Goal: Transaction & Acquisition: Purchase product/service

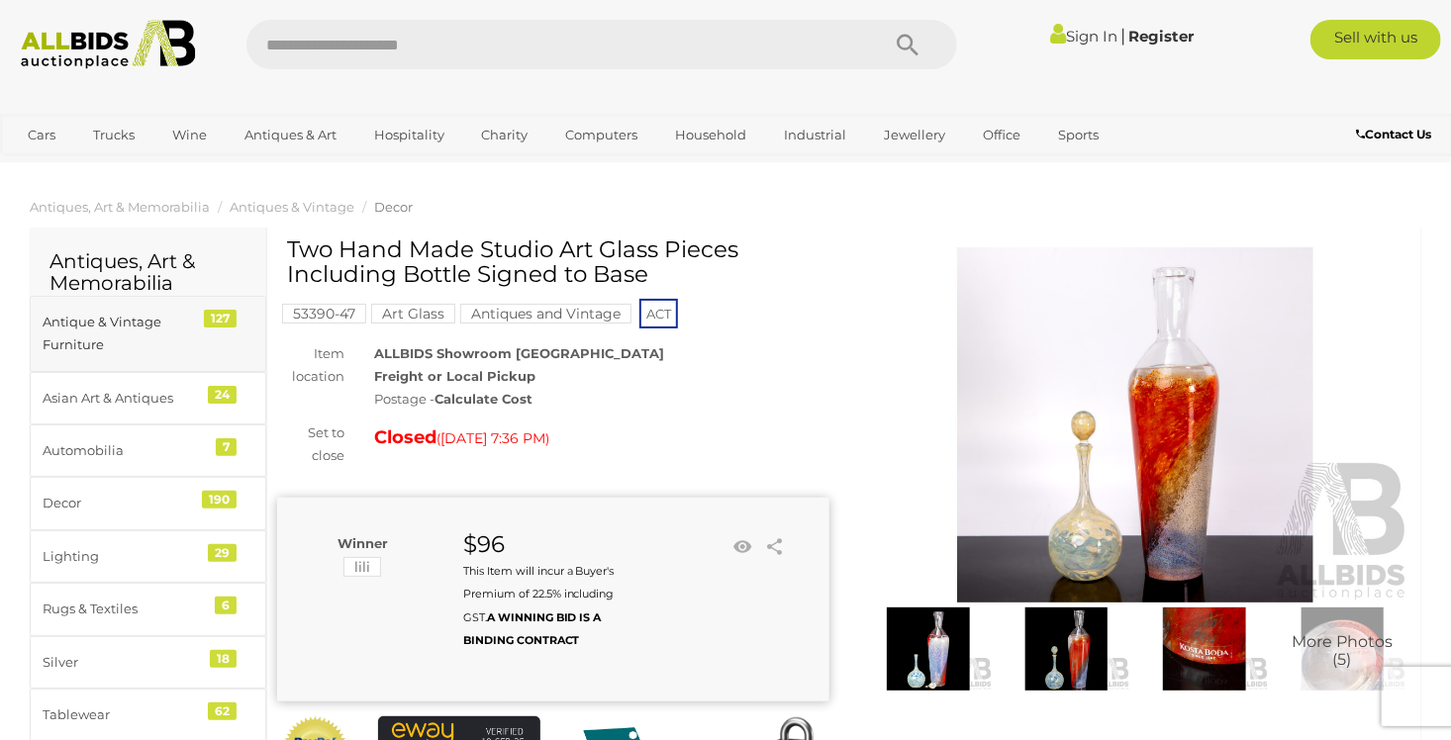
click at [126, 327] on div "Antique & Vintage Furniture" at bounding box center [124, 334] width 163 height 47
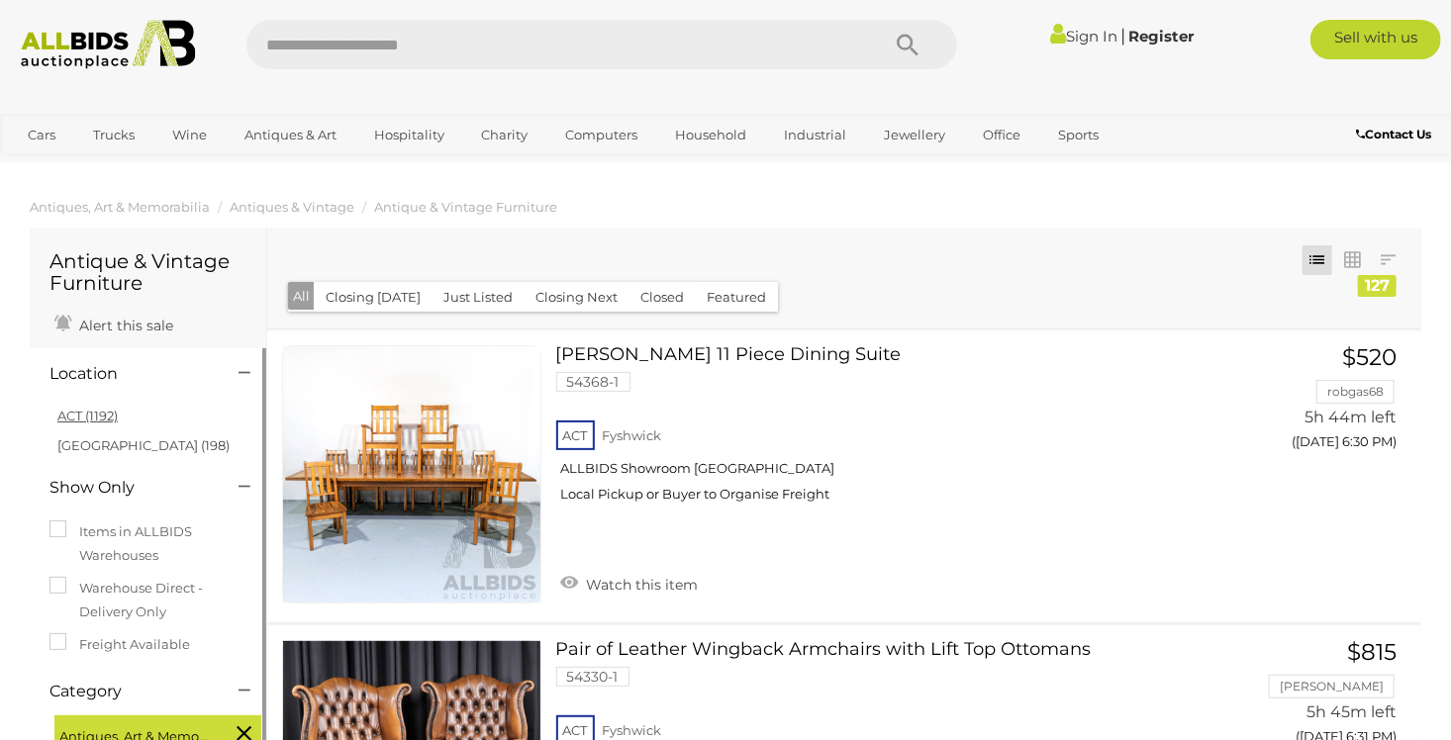
click at [103, 422] on link "ACT (1192)" at bounding box center [87, 416] width 60 height 16
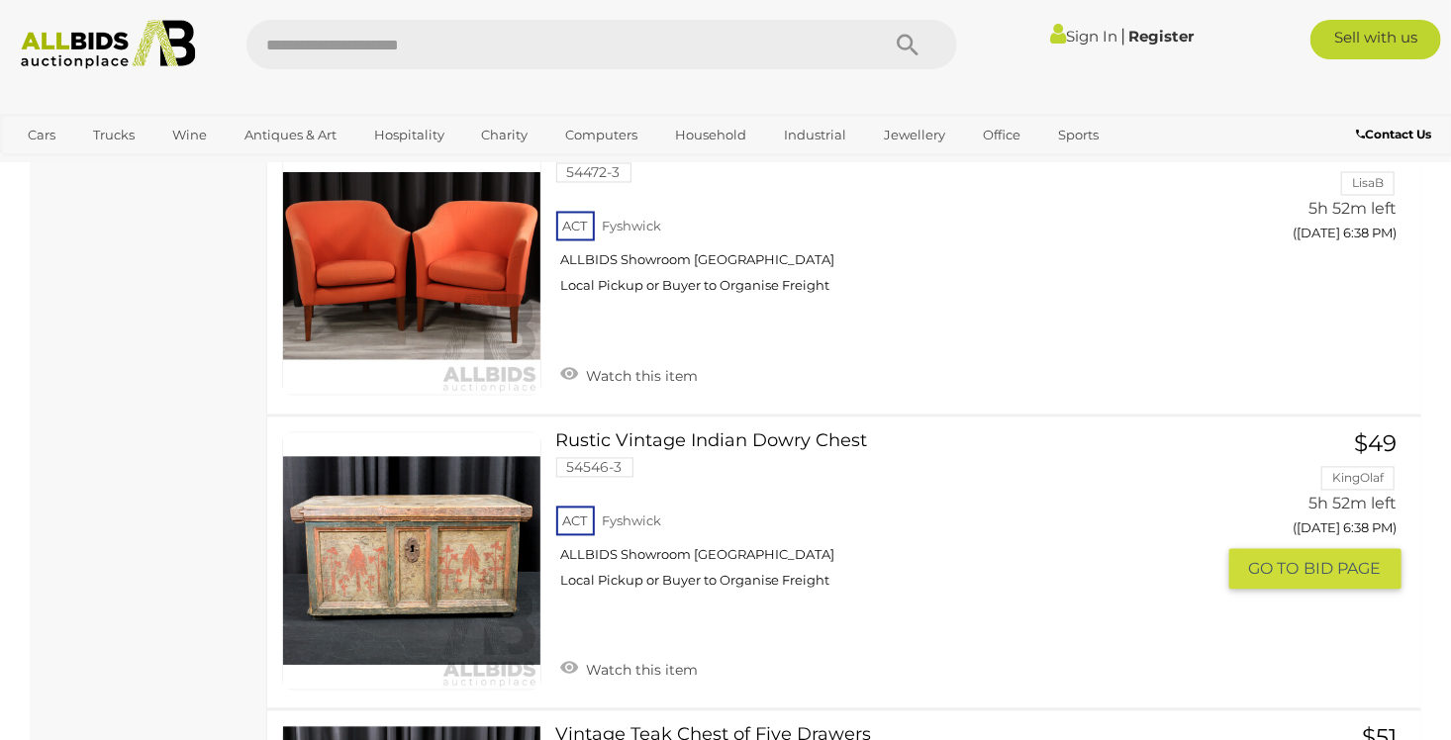
scroll to position [1782, 0]
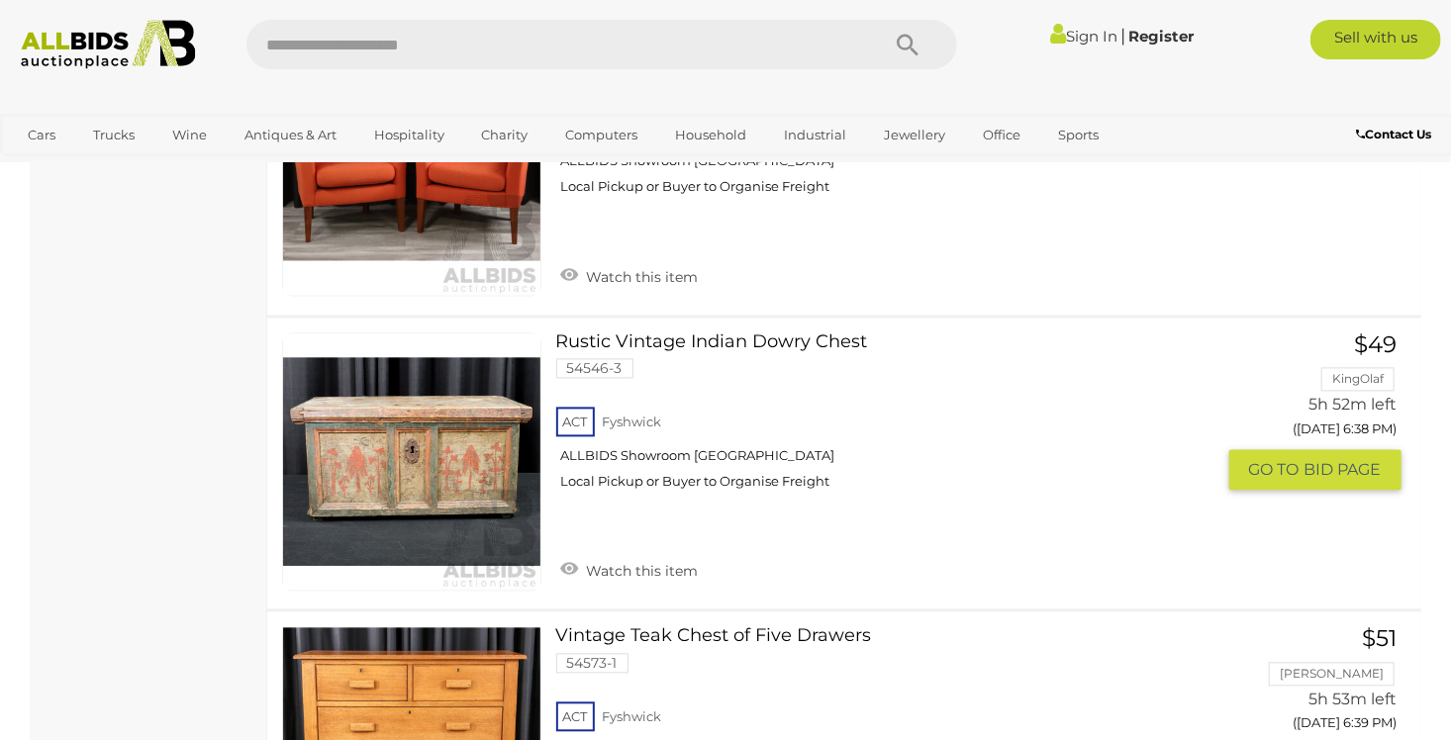
click at [468, 465] on link at bounding box center [411, 463] width 259 height 259
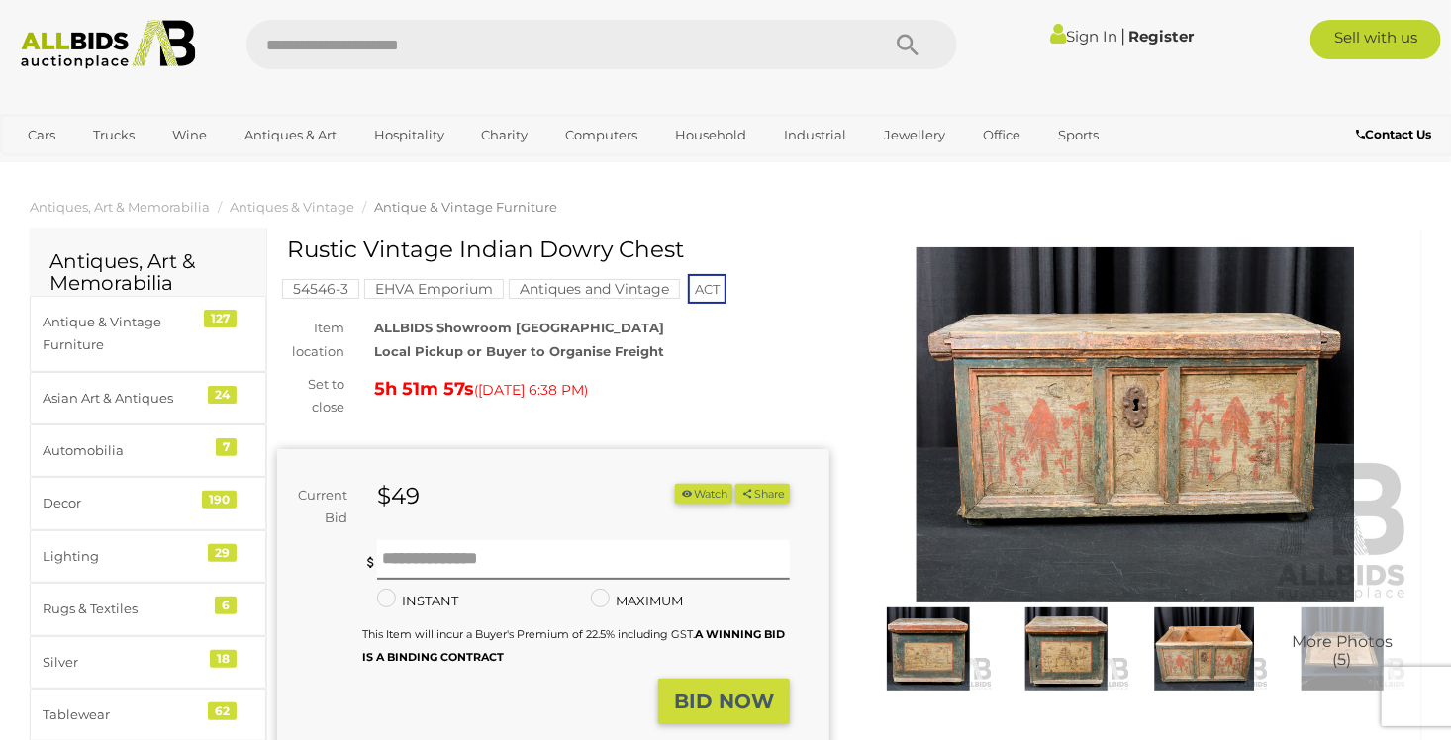
click at [1094, 655] on img at bounding box center [1067, 649] width 129 height 82
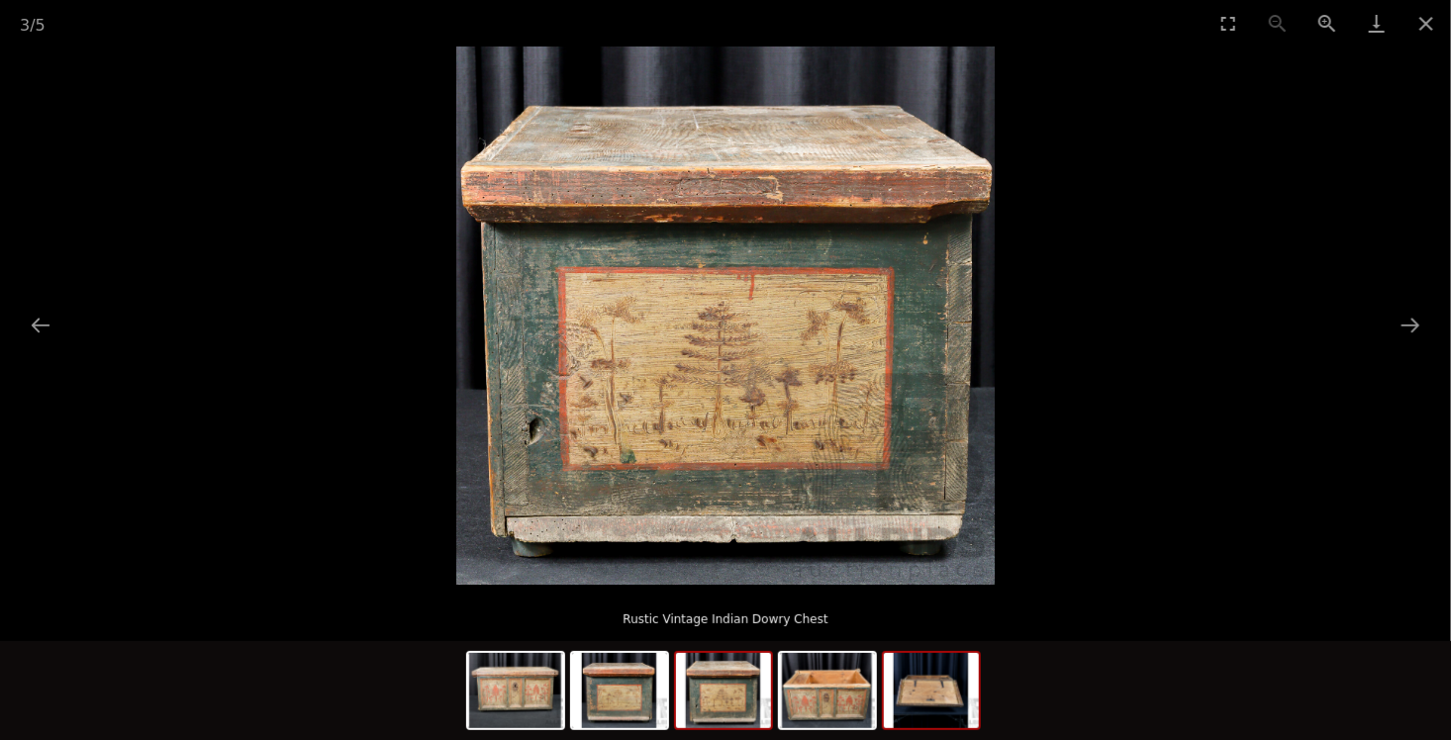
click at [956, 692] on img at bounding box center [931, 690] width 95 height 75
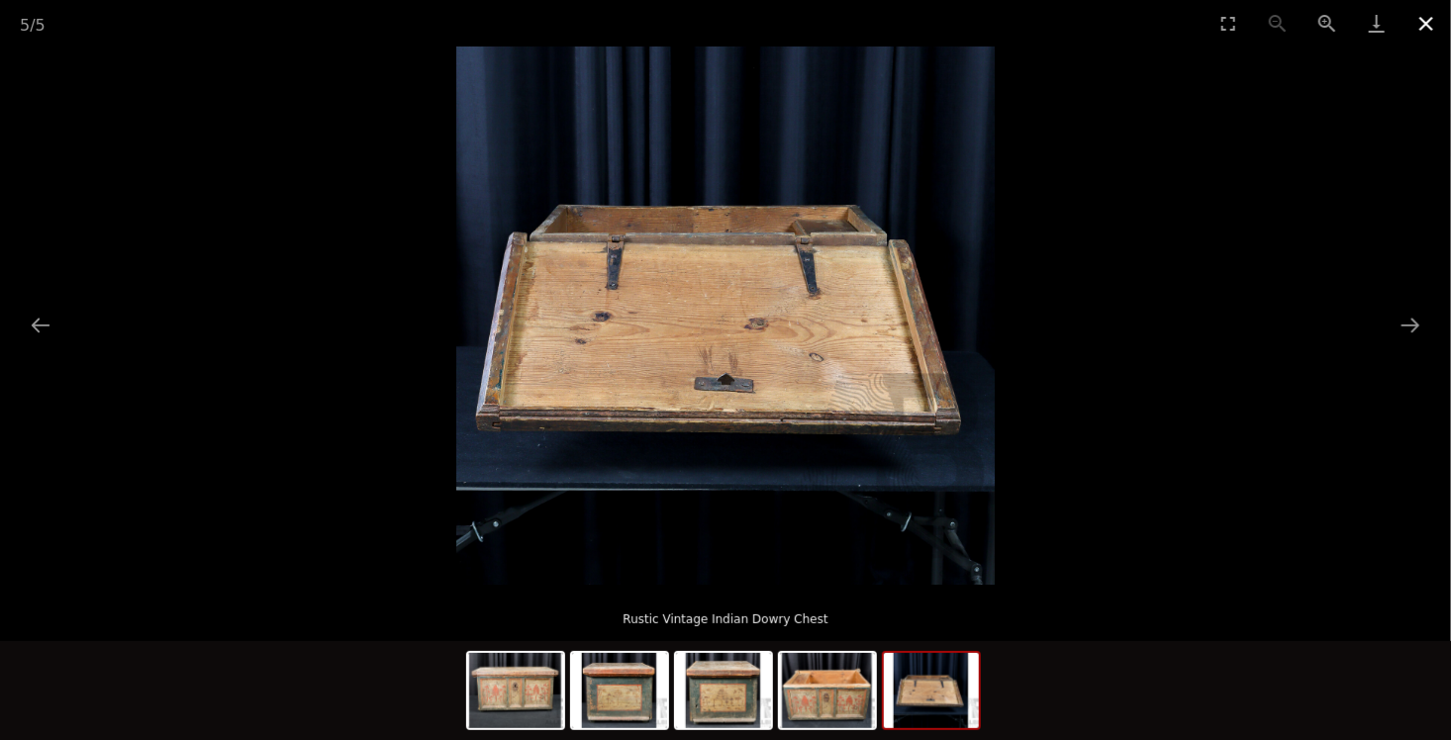
click at [1431, 20] on button "Close gallery" at bounding box center [1425, 23] width 49 height 47
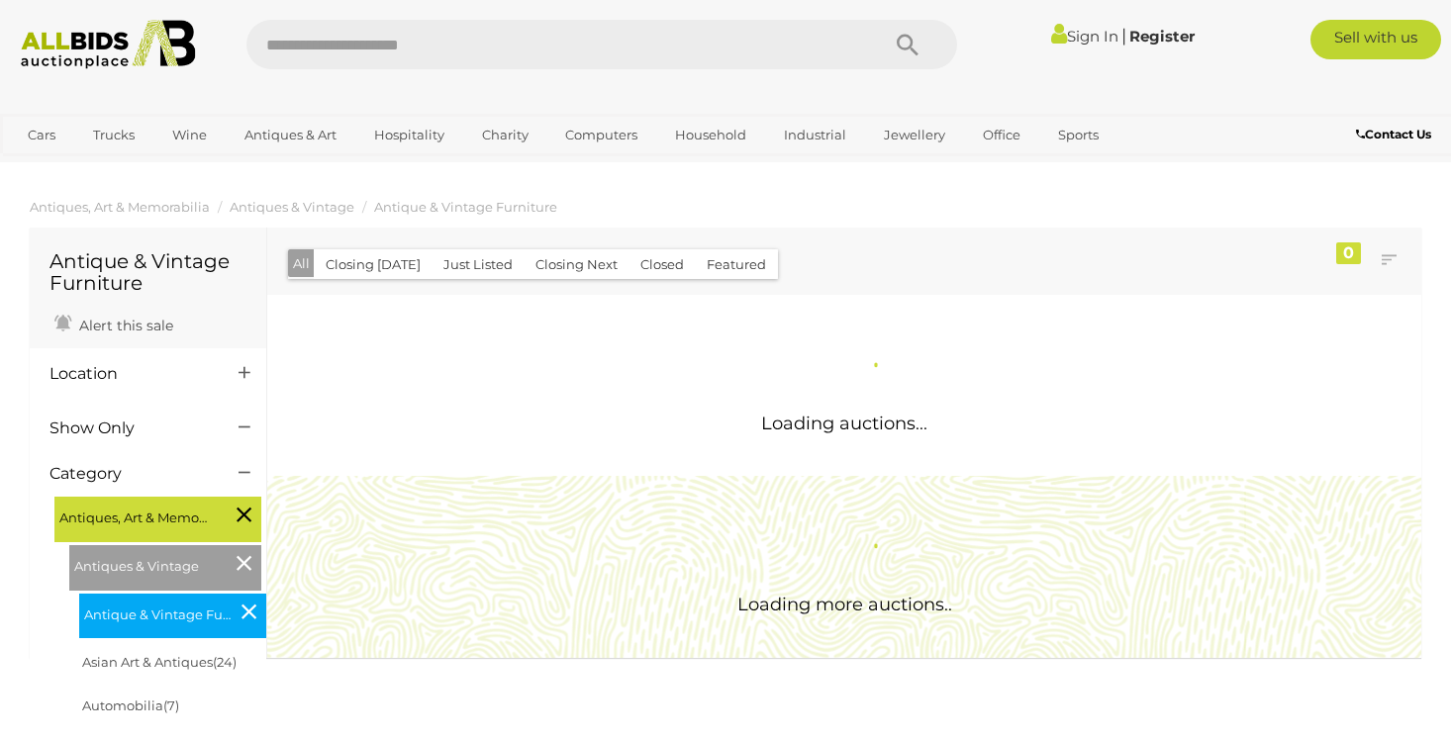
scroll to position [1725, 0]
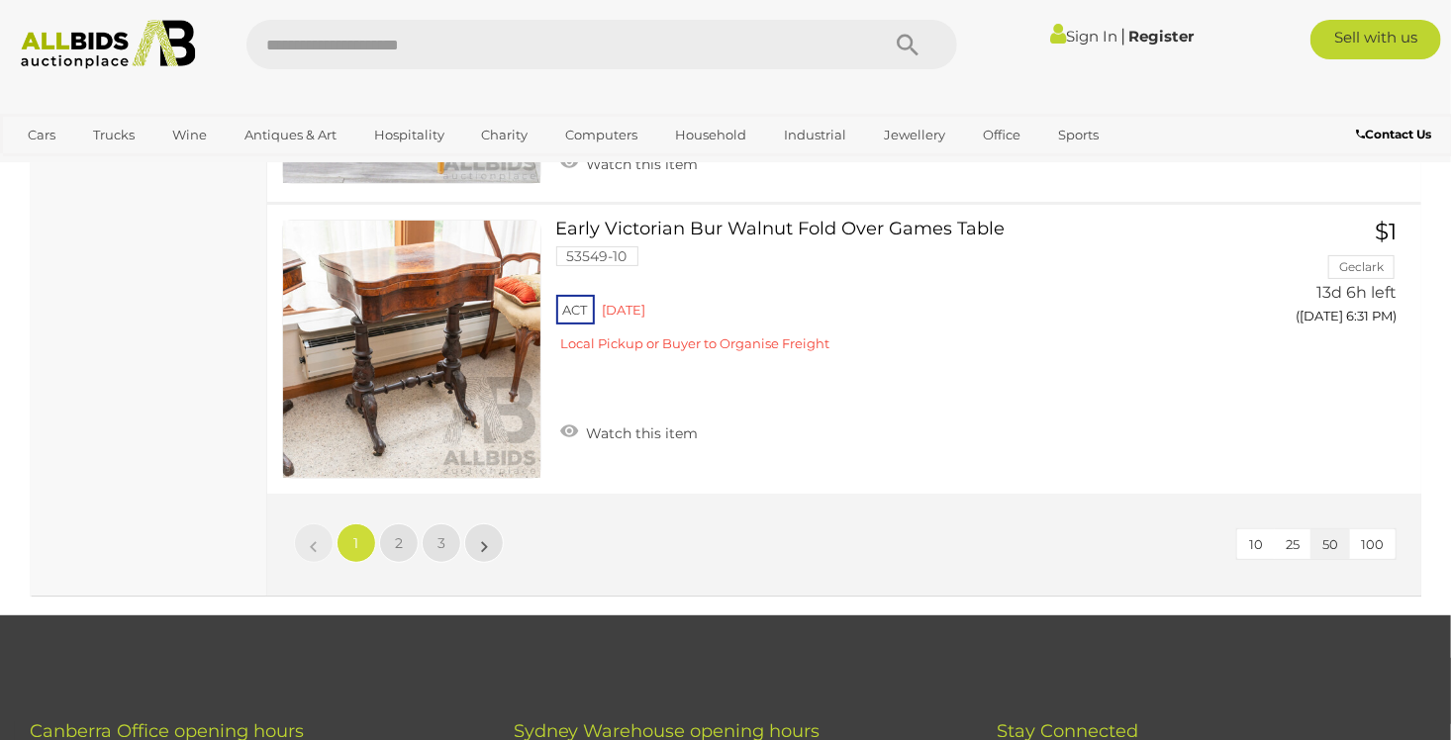
scroll to position [14602, 0]
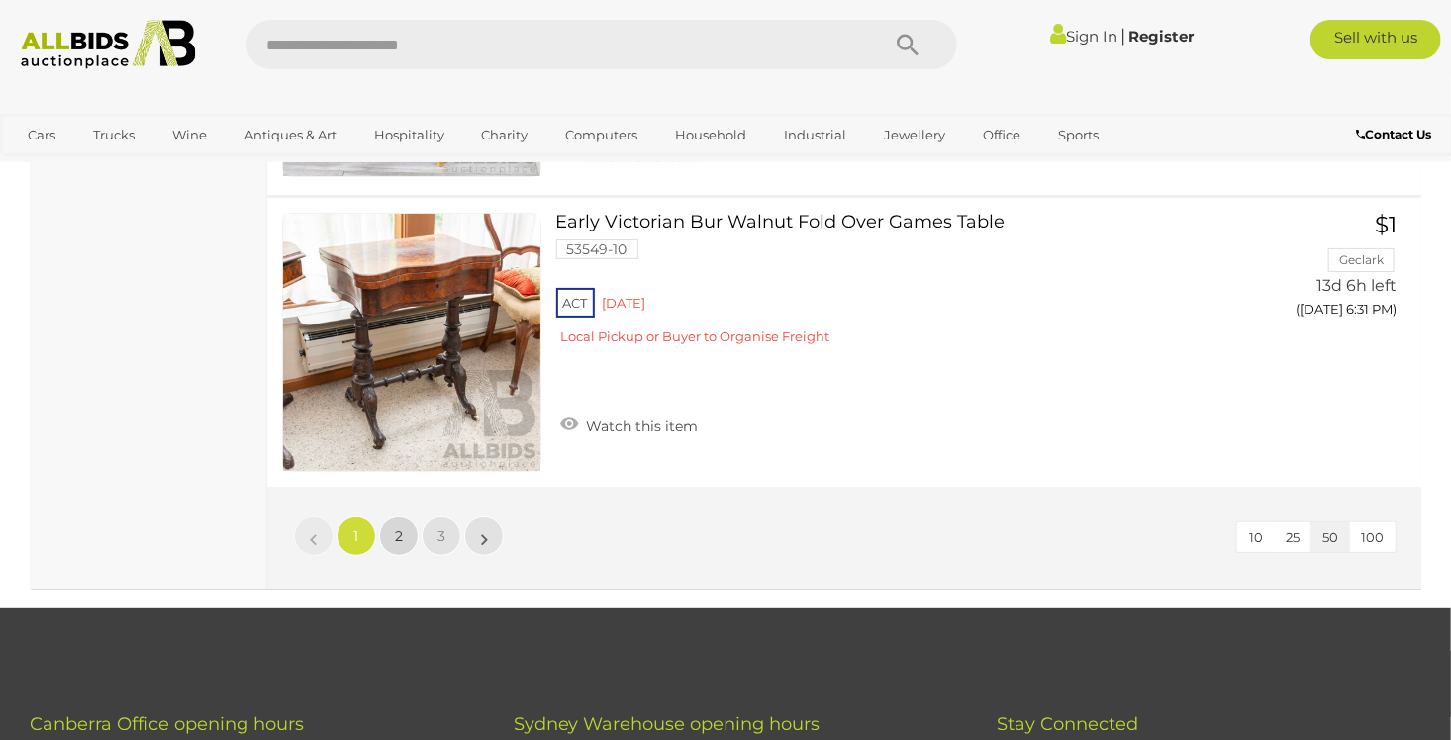
click at [407, 517] on link "2" at bounding box center [399, 537] width 40 height 40
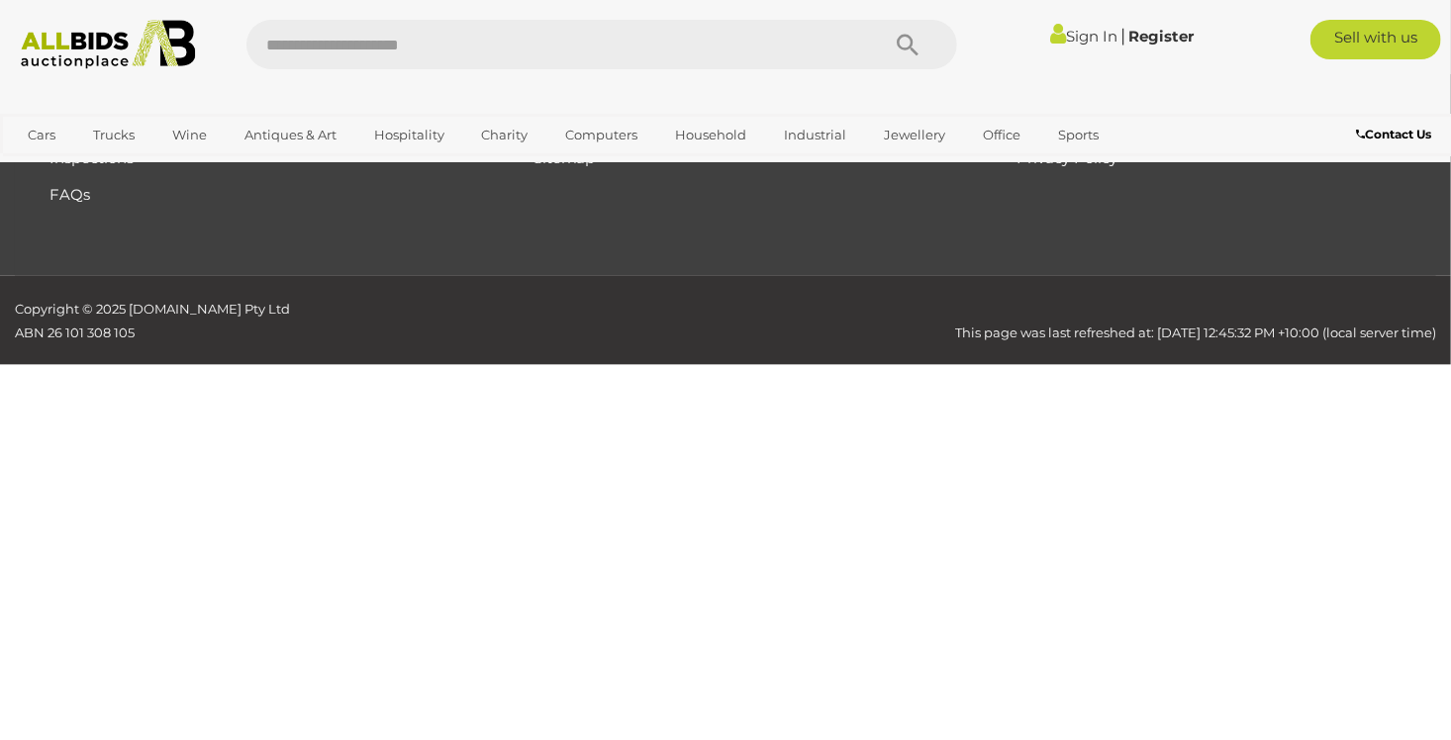
scroll to position [130, 0]
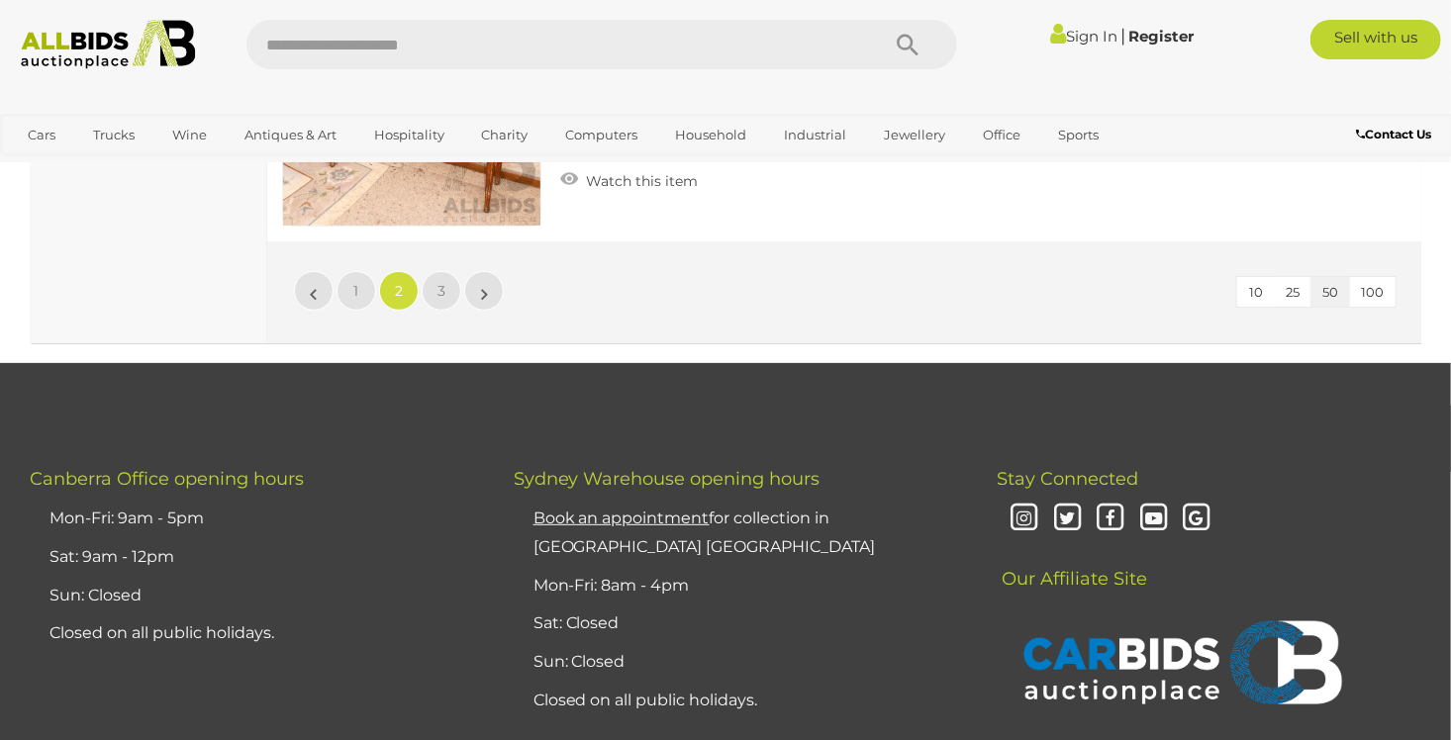
scroll to position [14659, 0]
click at [435, 272] on link "3" at bounding box center [442, 292] width 40 height 40
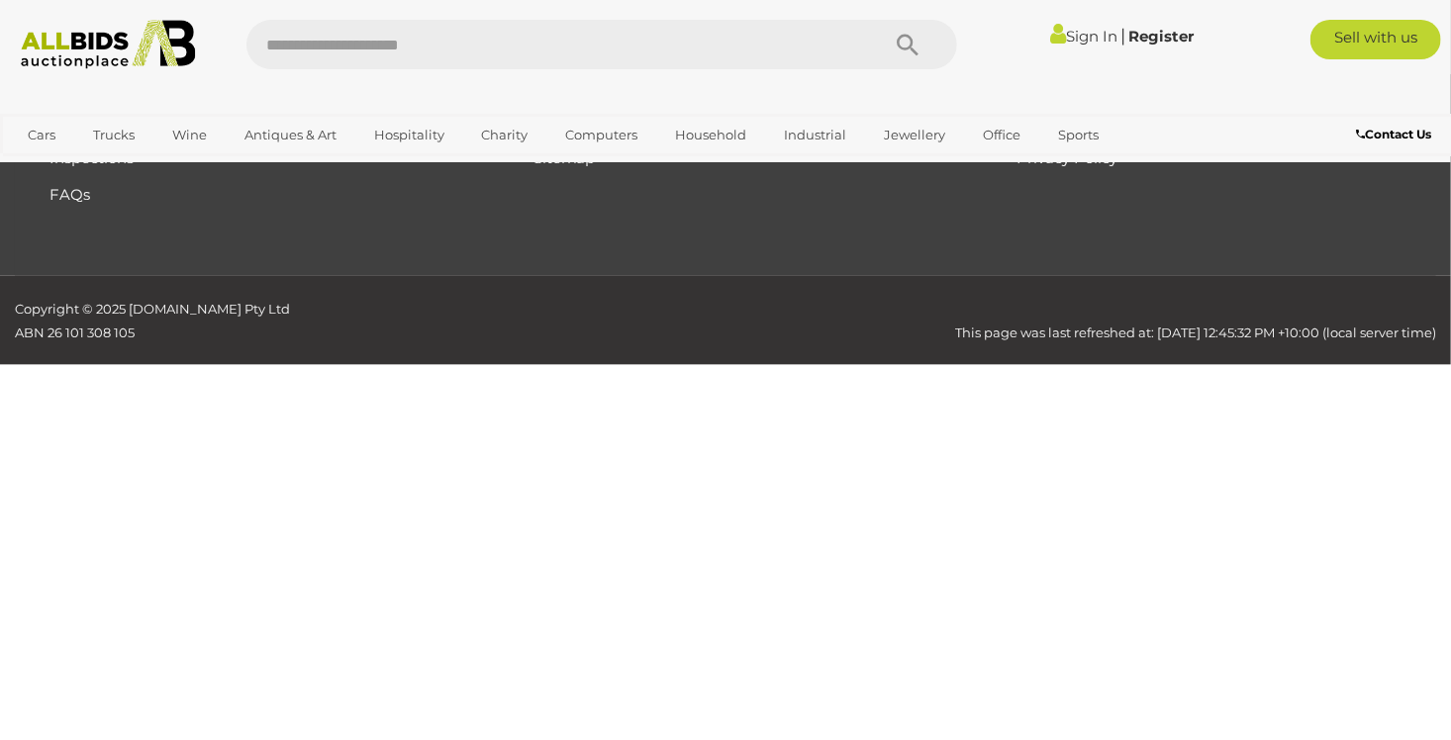
scroll to position [130, 0]
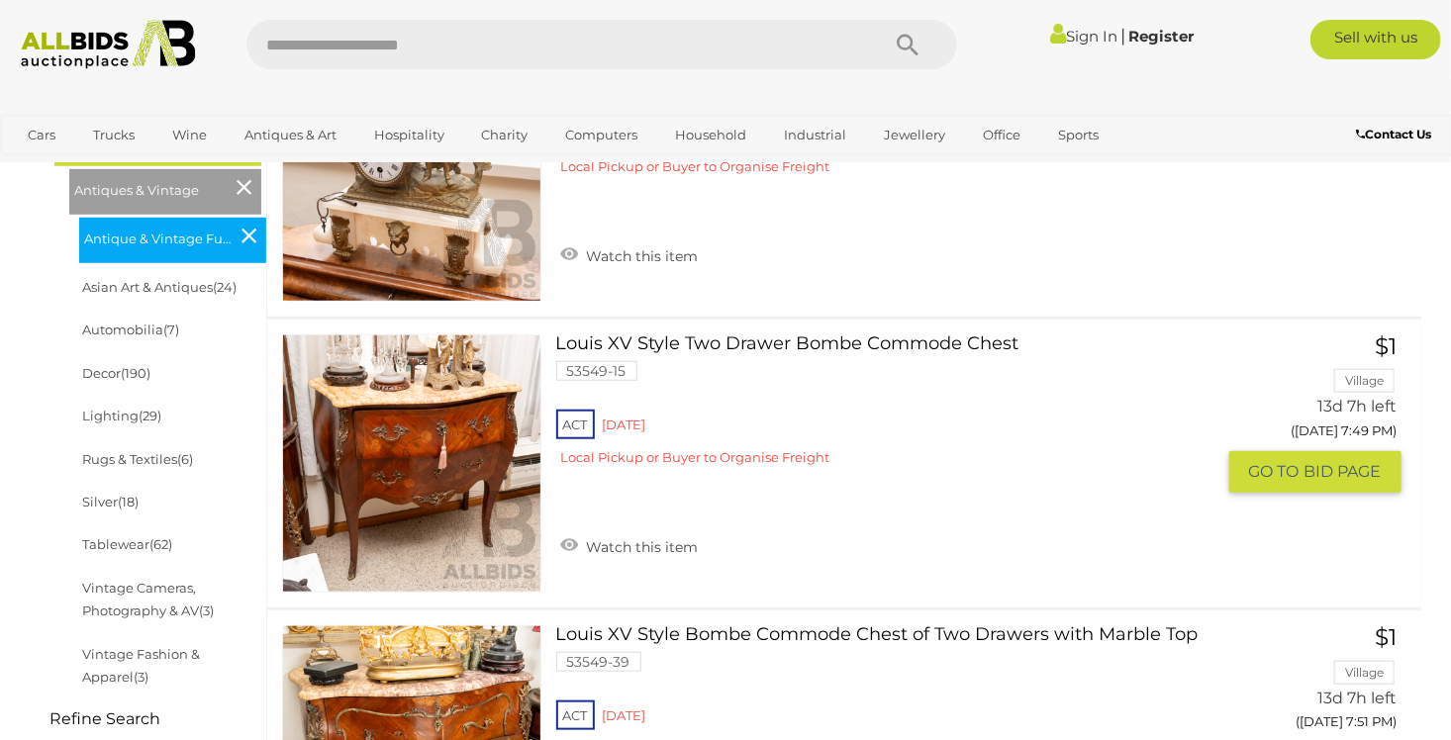
scroll to position [693, 0]
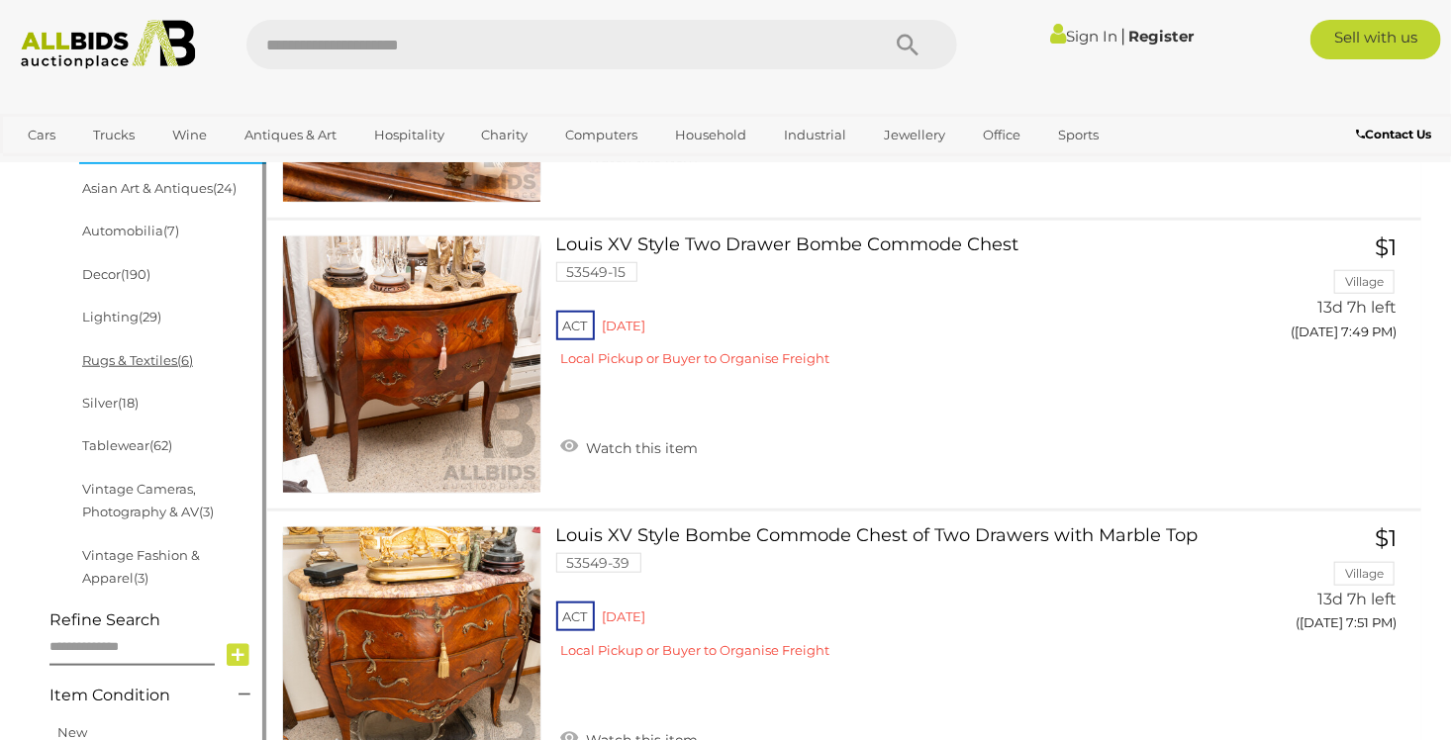
click at [173, 364] on link "Rugs & Textiles (6)" at bounding box center [137, 360] width 111 height 16
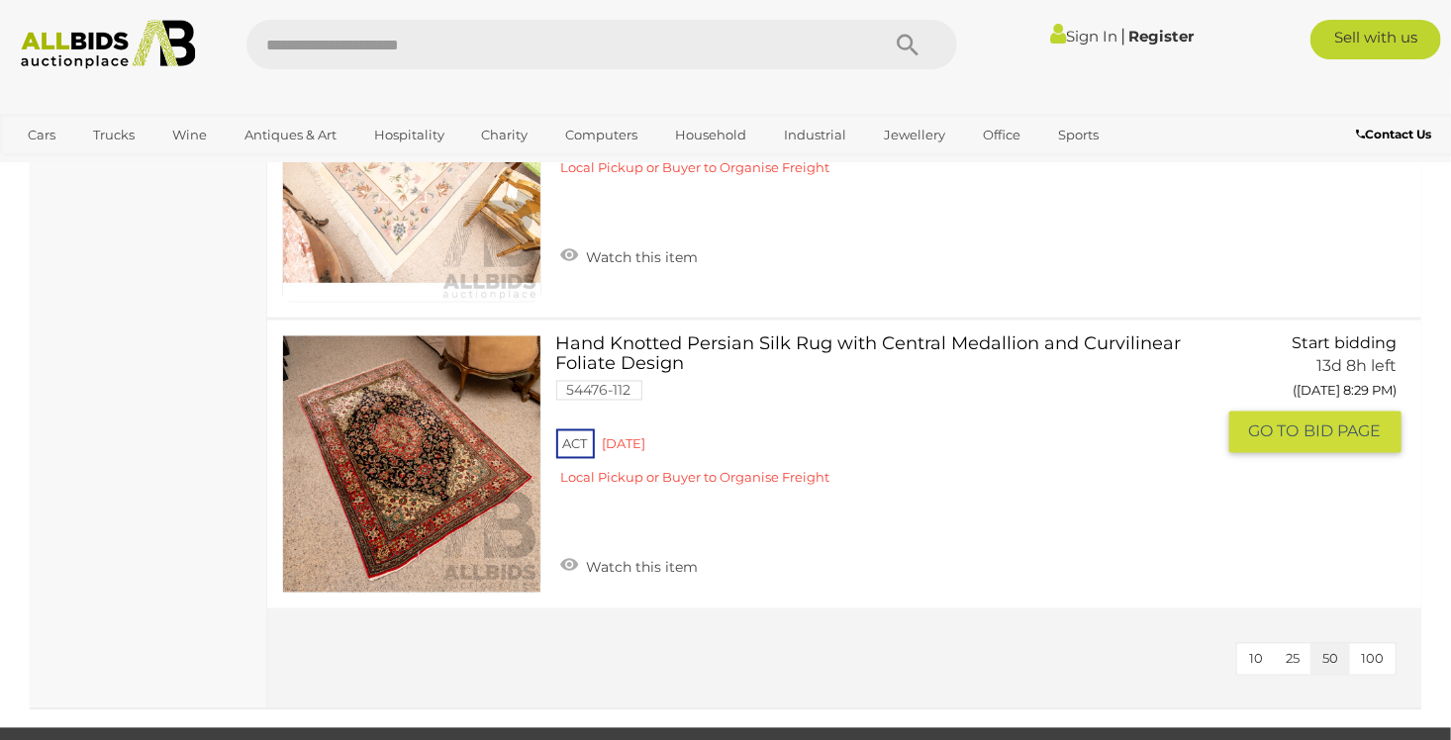
scroll to position [1485, 0]
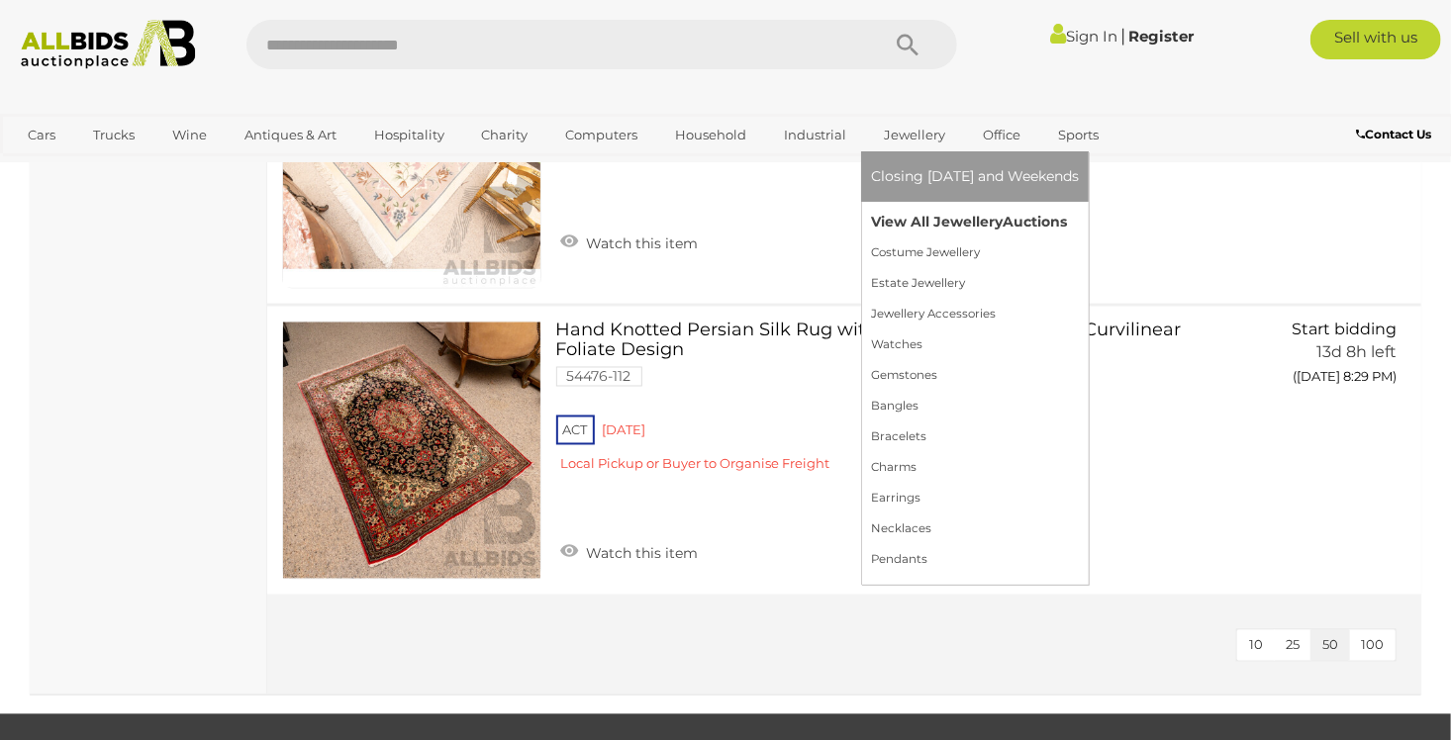
click at [911, 216] on link "View All Jewellery Auctions" at bounding box center [975, 222] width 208 height 31
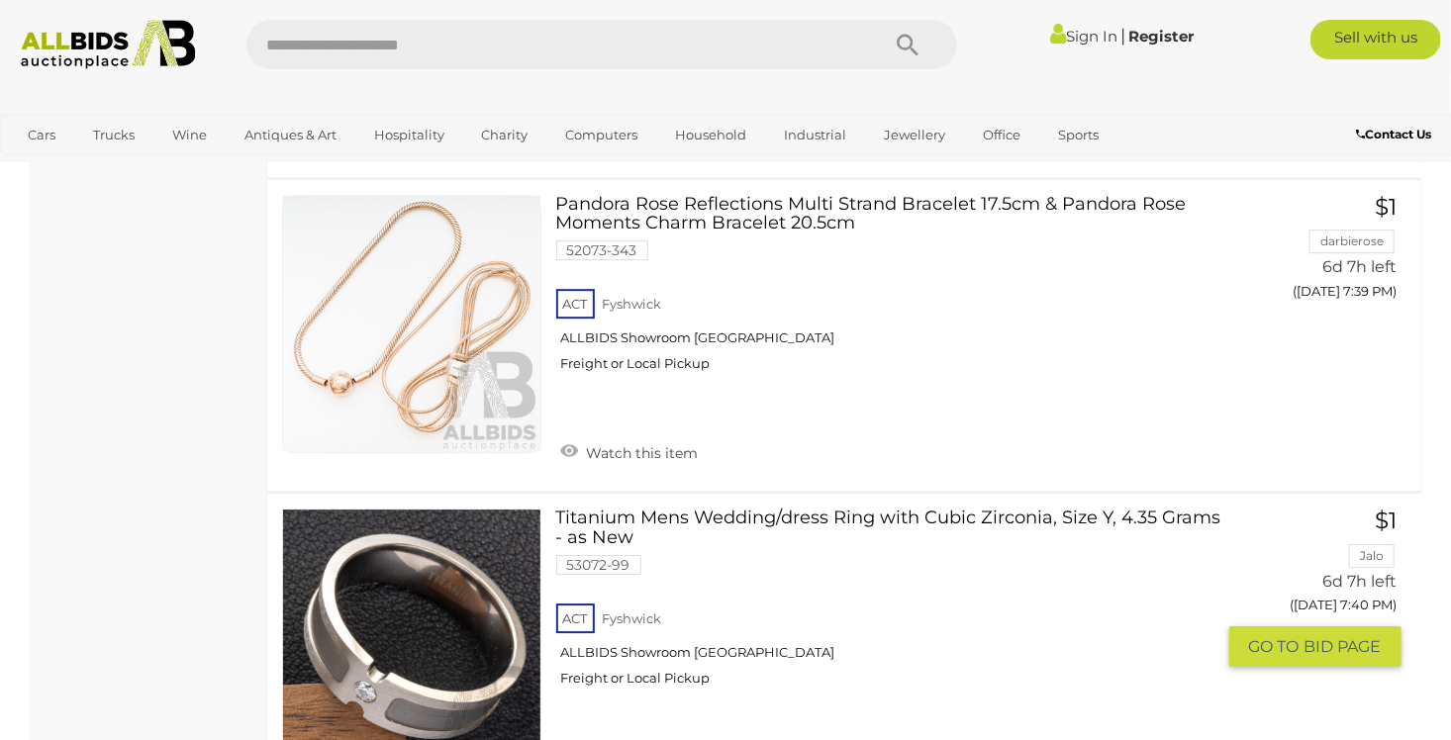
scroll to position [13777, 0]
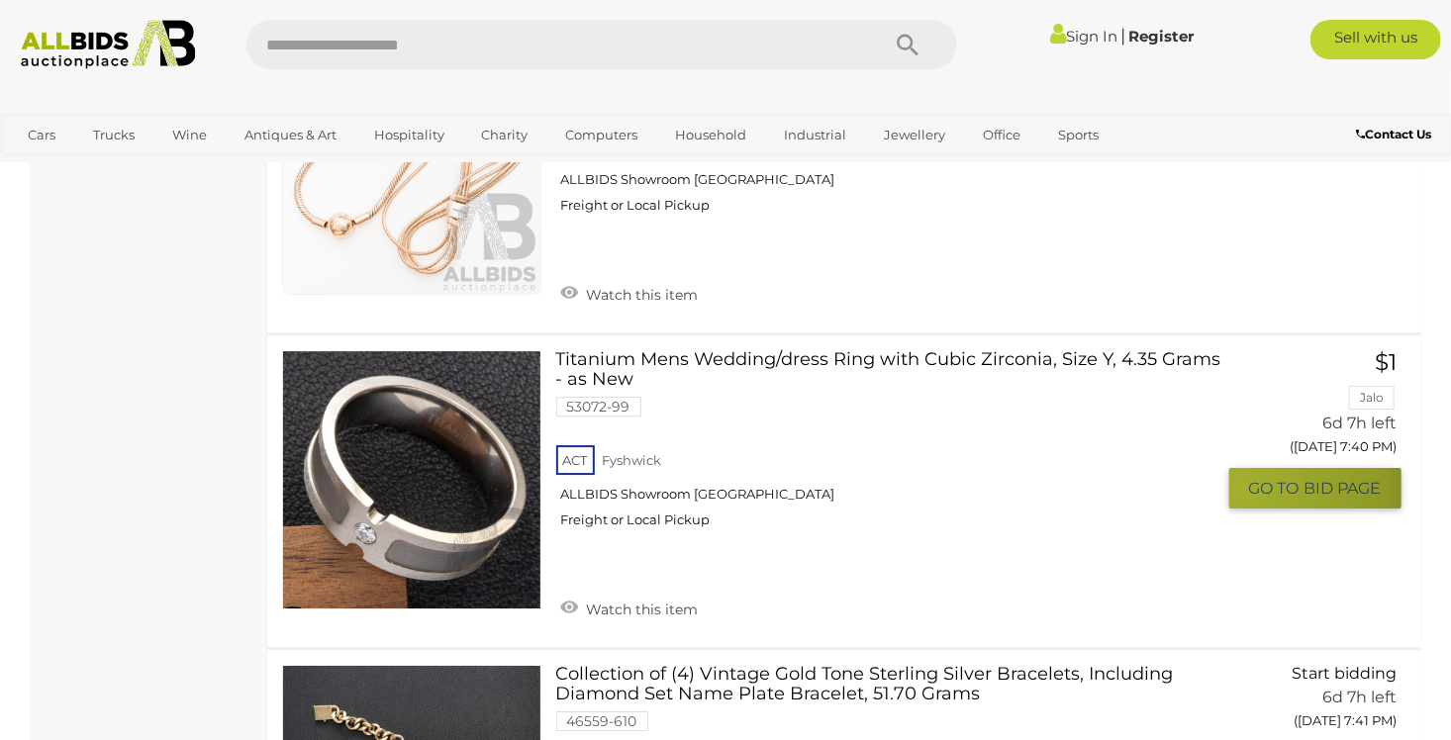
click at [1238, 471] on button "GO TO BID PAGE" at bounding box center [1315, 488] width 172 height 41
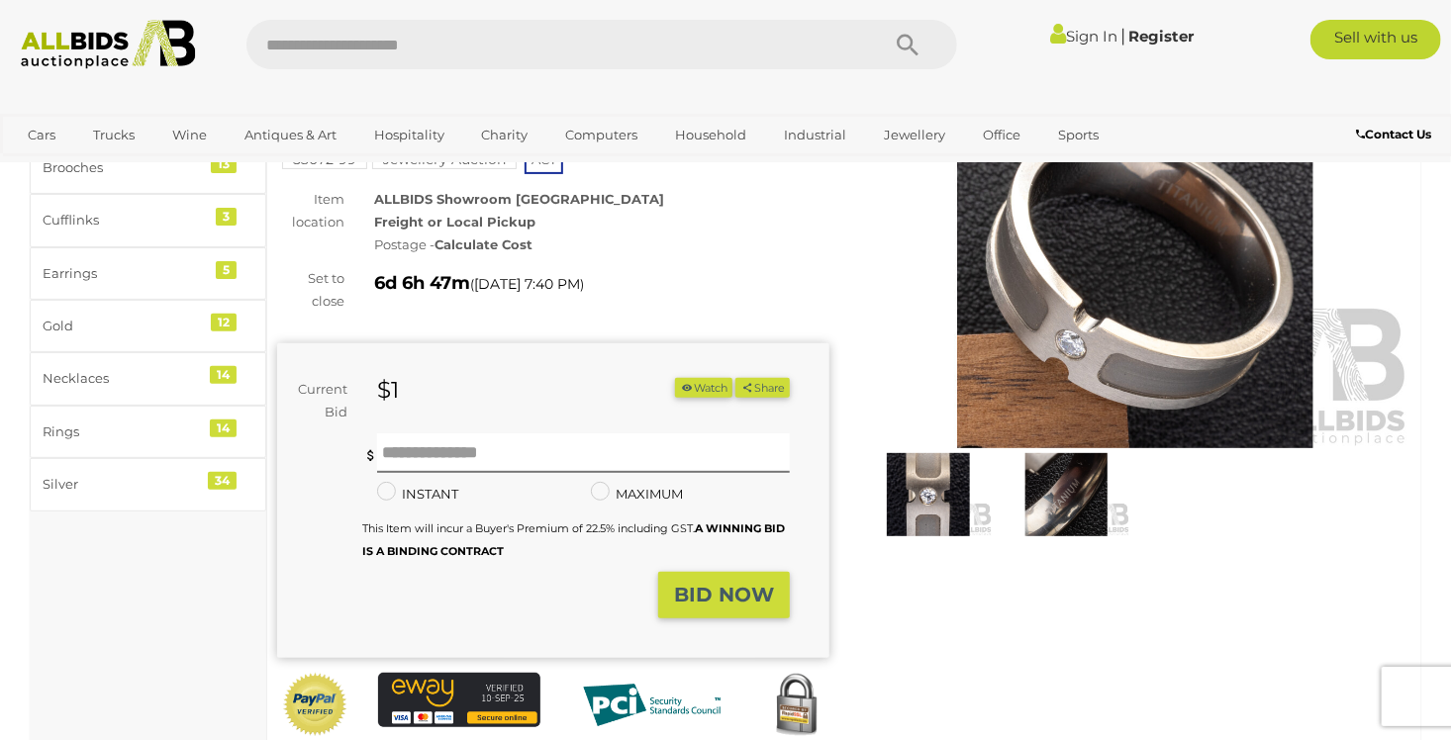
scroll to position [99, 0]
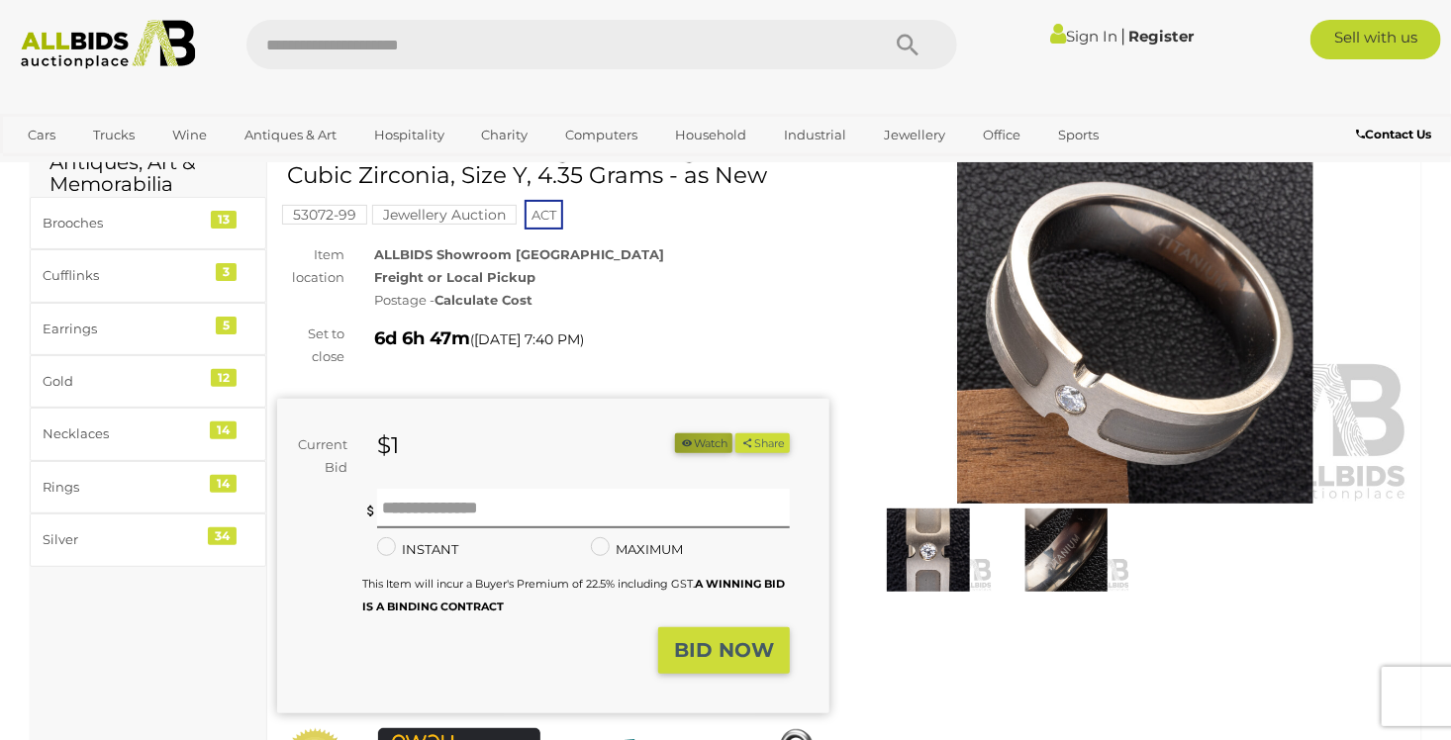
click at [710, 439] on button "Watch" at bounding box center [703, 444] width 57 height 21
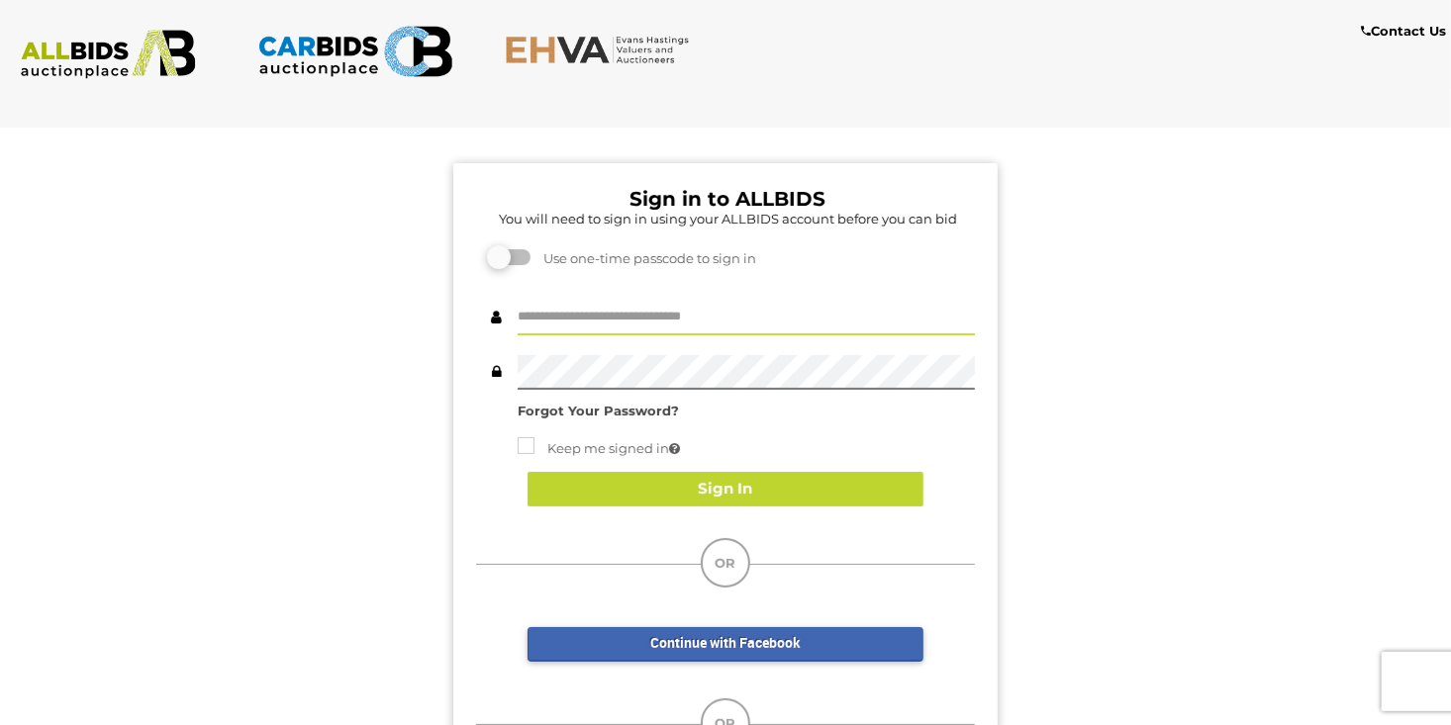
click at [639, 314] on input "text" at bounding box center [746, 318] width 457 height 35
type input "********"
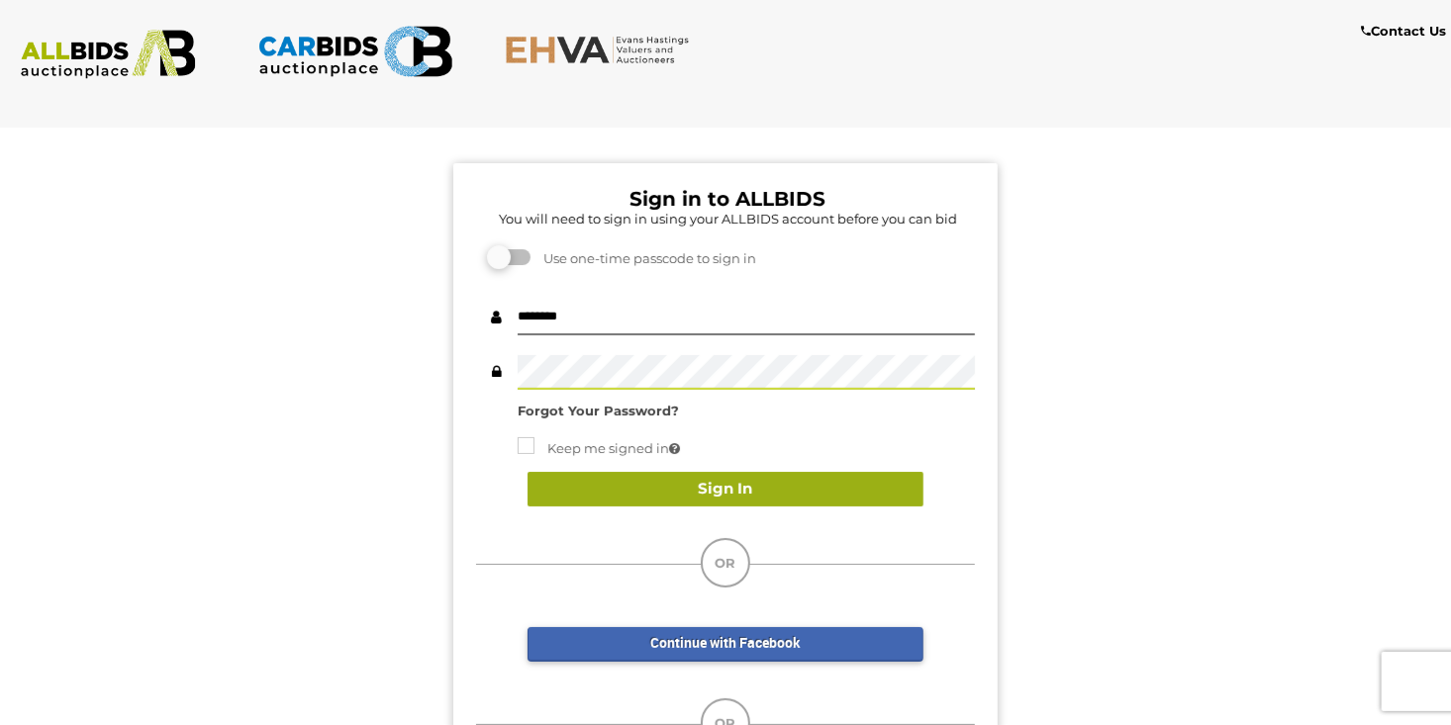
click at [787, 479] on button "Sign In" at bounding box center [726, 489] width 396 height 35
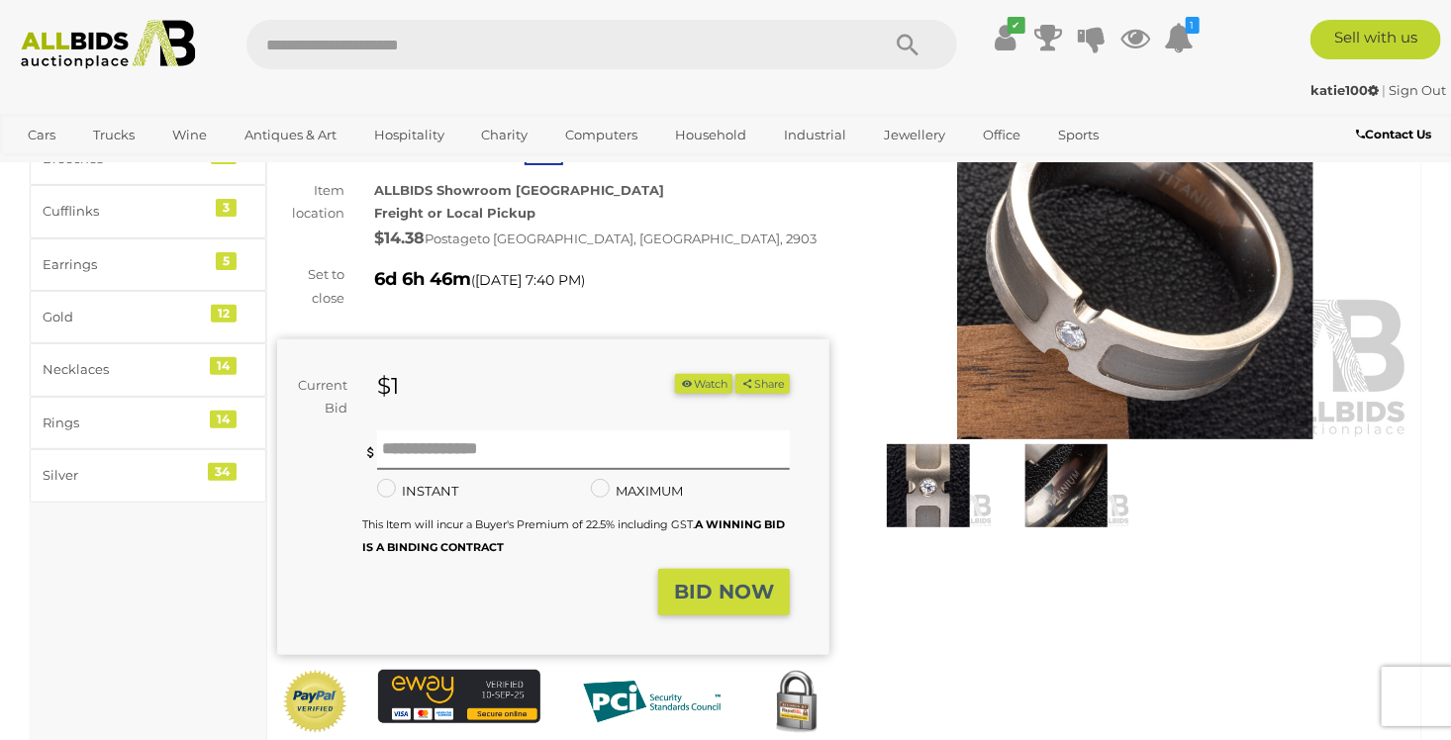
scroll to position [198, 0]
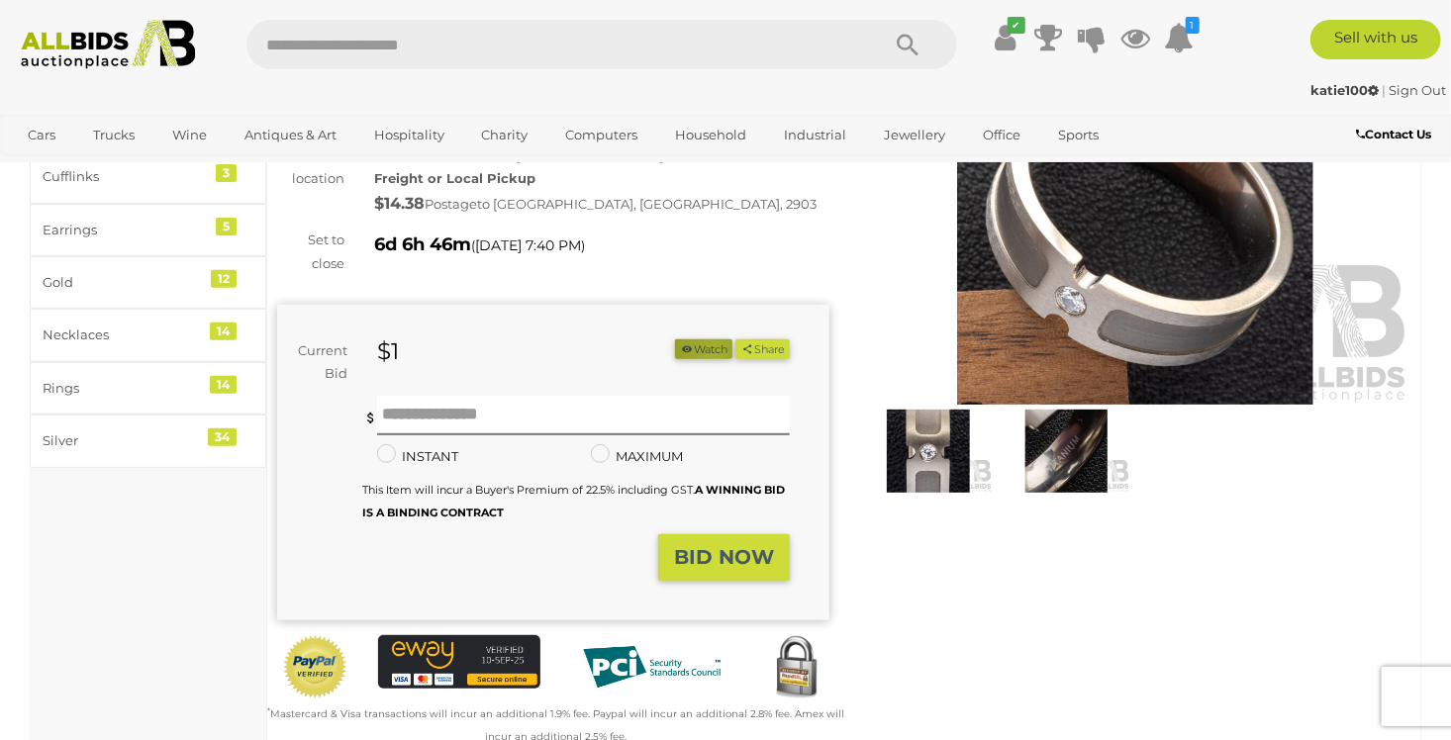
click at [706, 352] on button "Watch" at bounding box center [703, 349] width 57 height 21
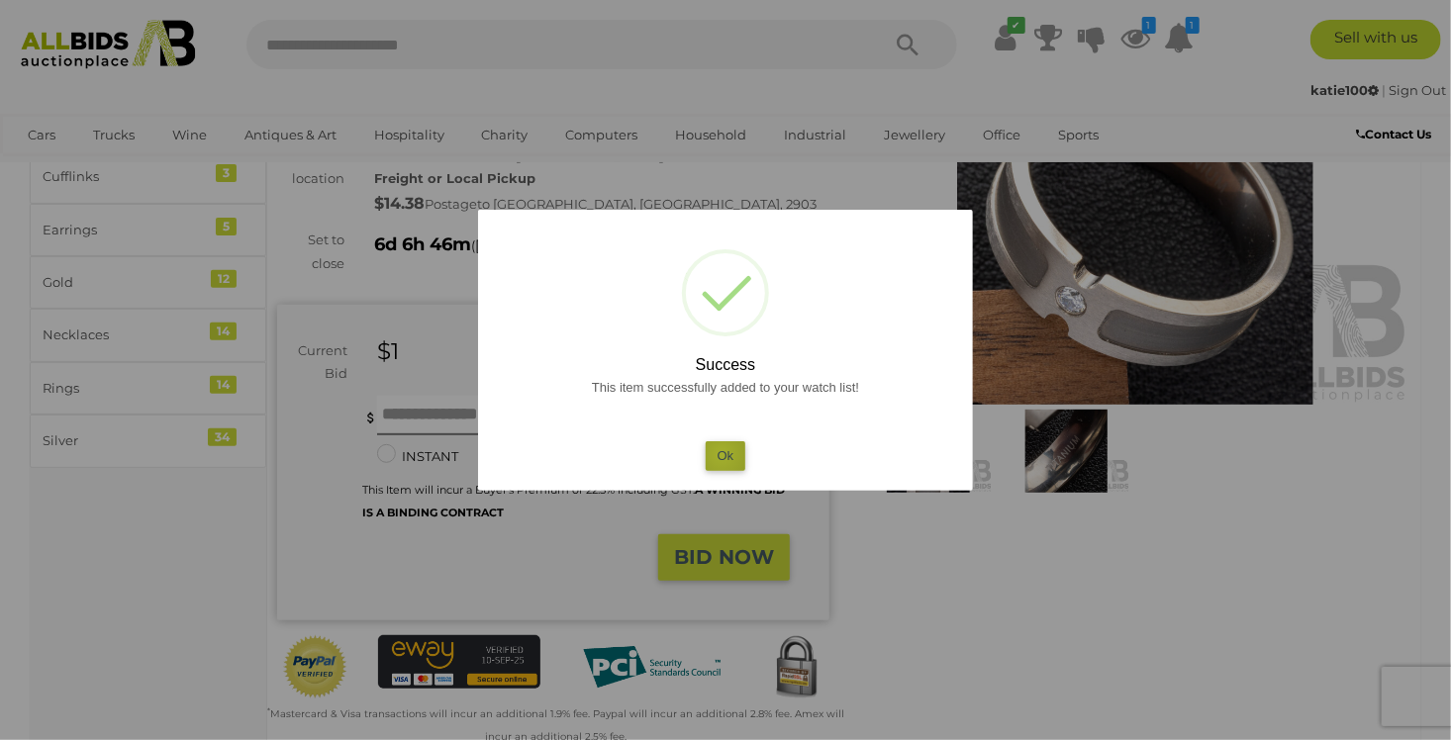
click at [722, 454] on button "Ok" at bounding box center [726, 455] width 41 height 29
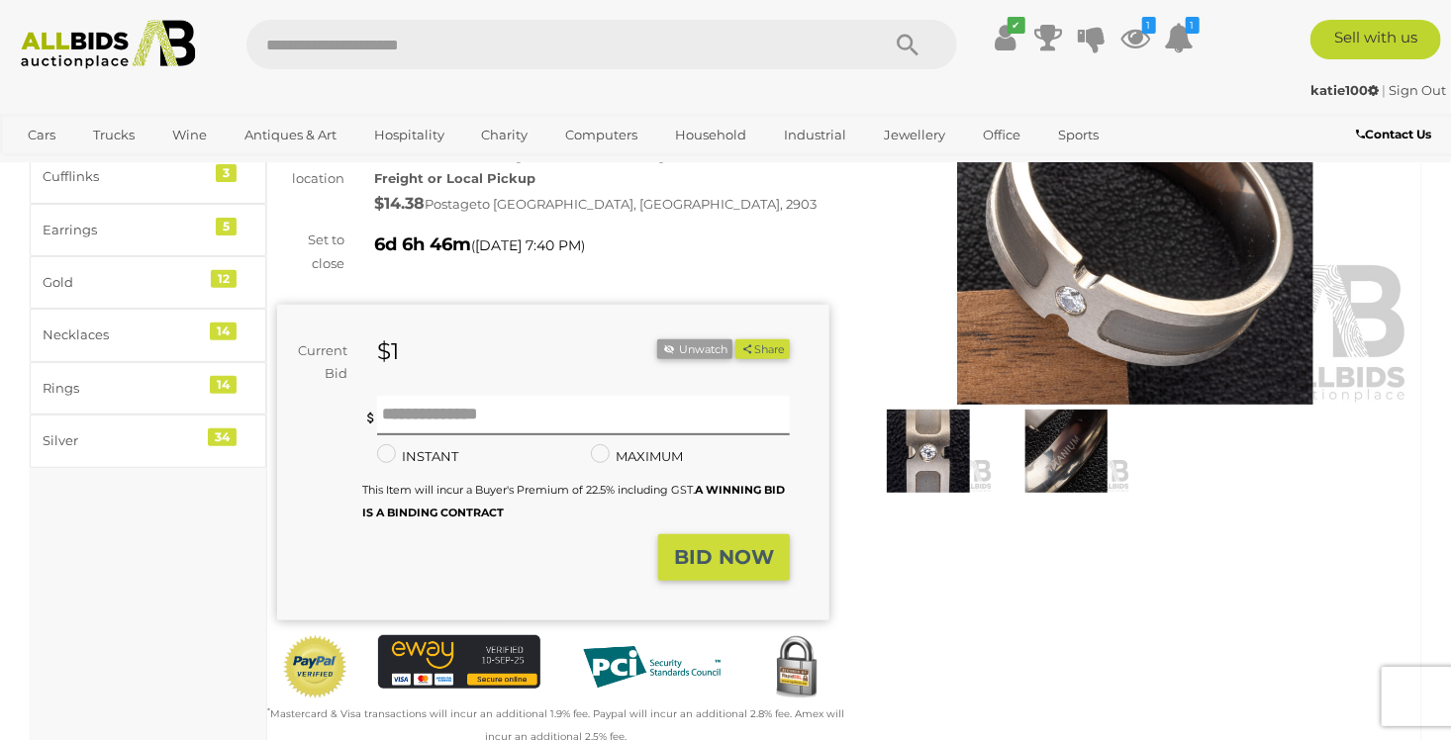
scroll to position [99, 0]
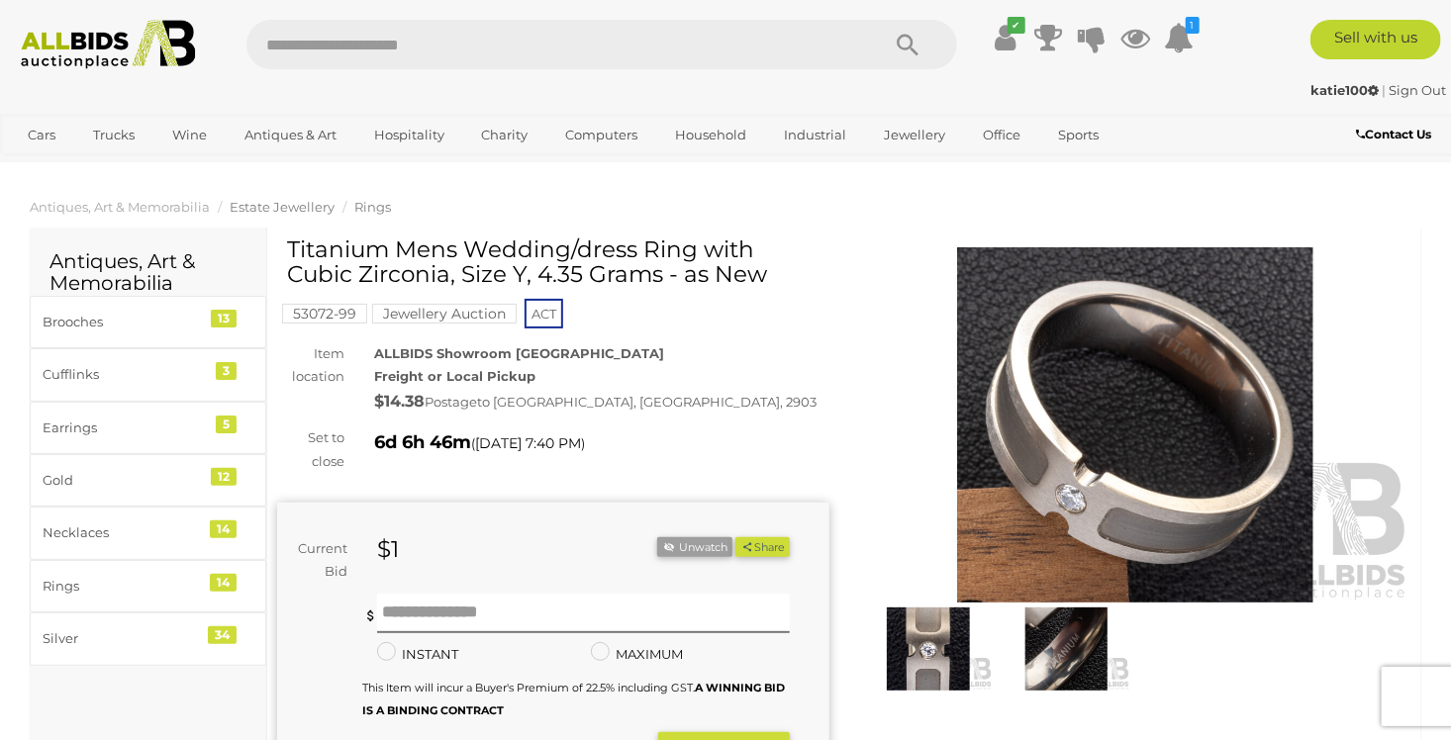
click at [309, 201] on span "Estate Jewellery" at bounding box center [282, 207] width 105 height 16
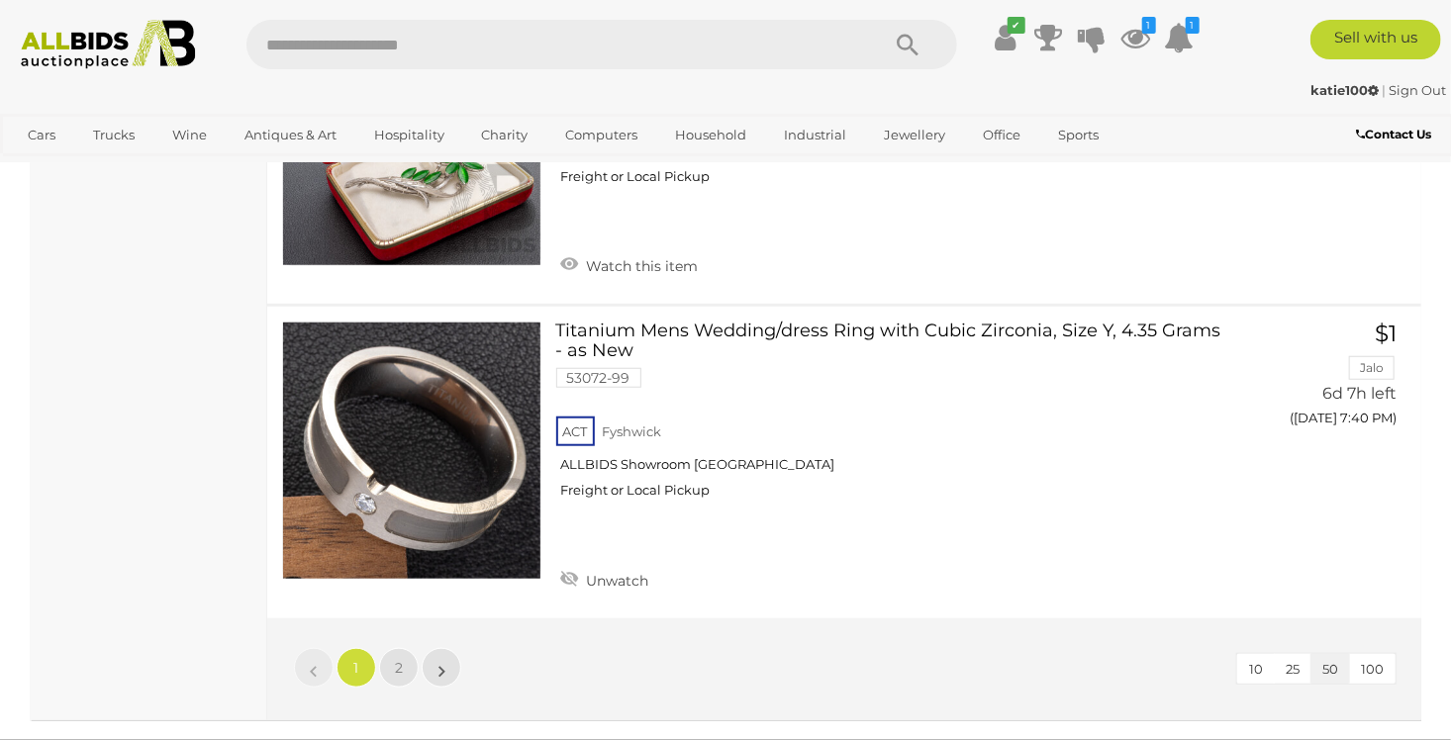
scroll to position [15163, 0]
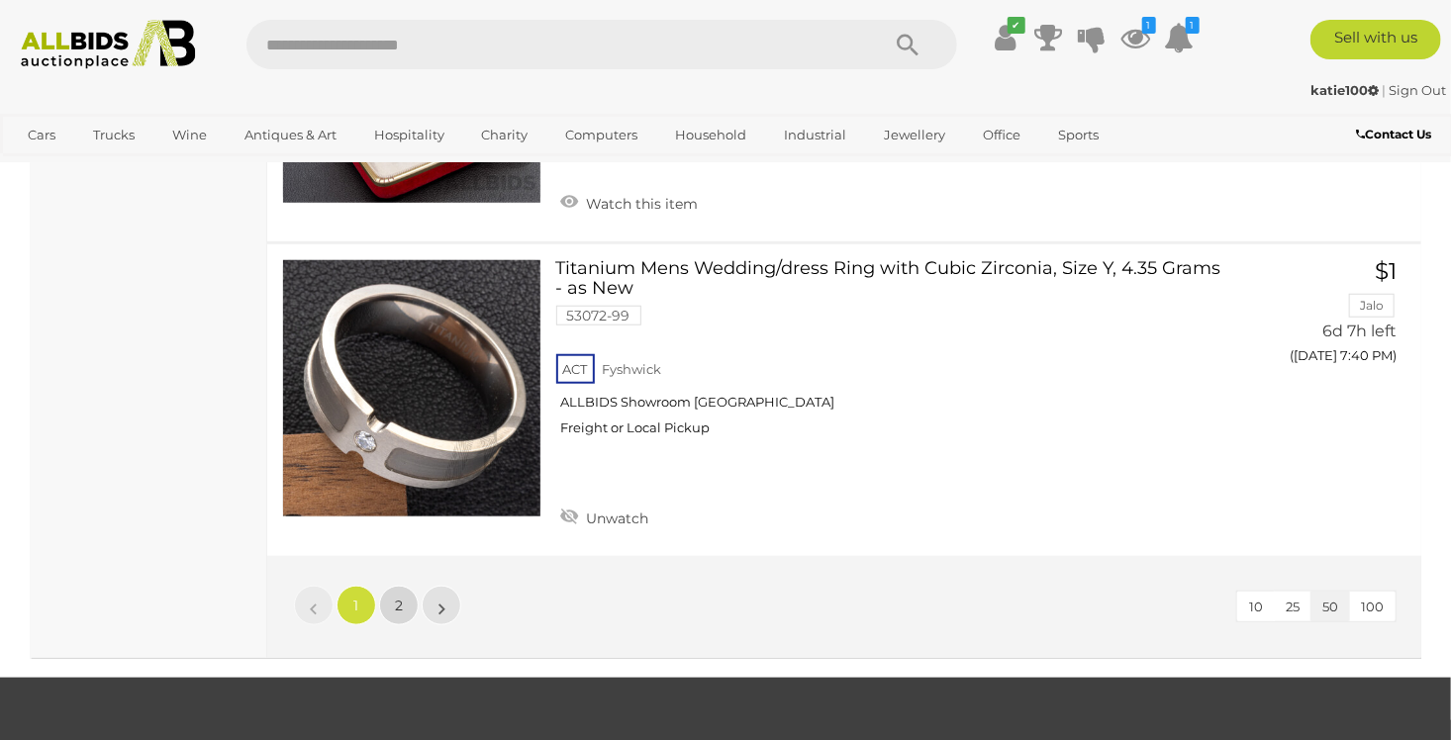
click at [395, 597] on span "2" at bounding box center [399, 606] width 8 height 18
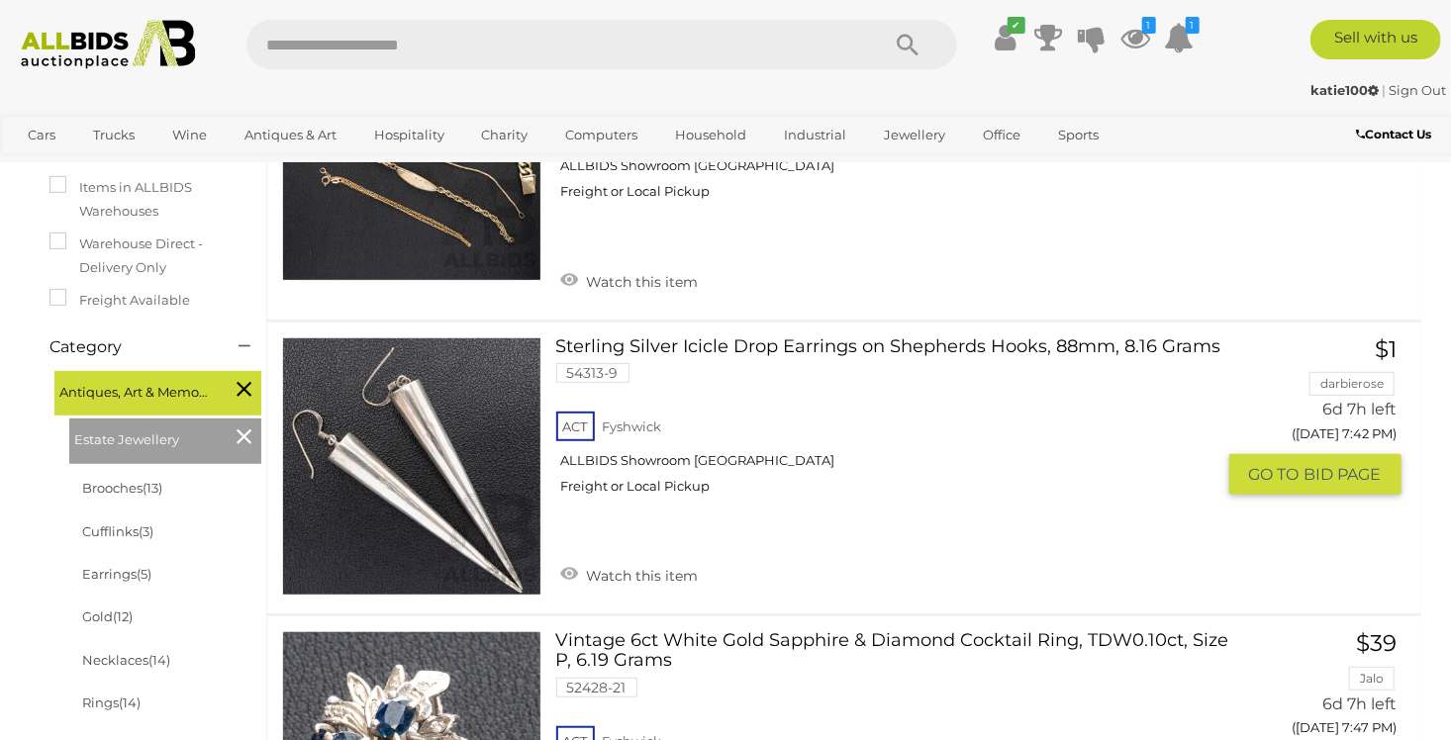
scroll to position [328, 0]
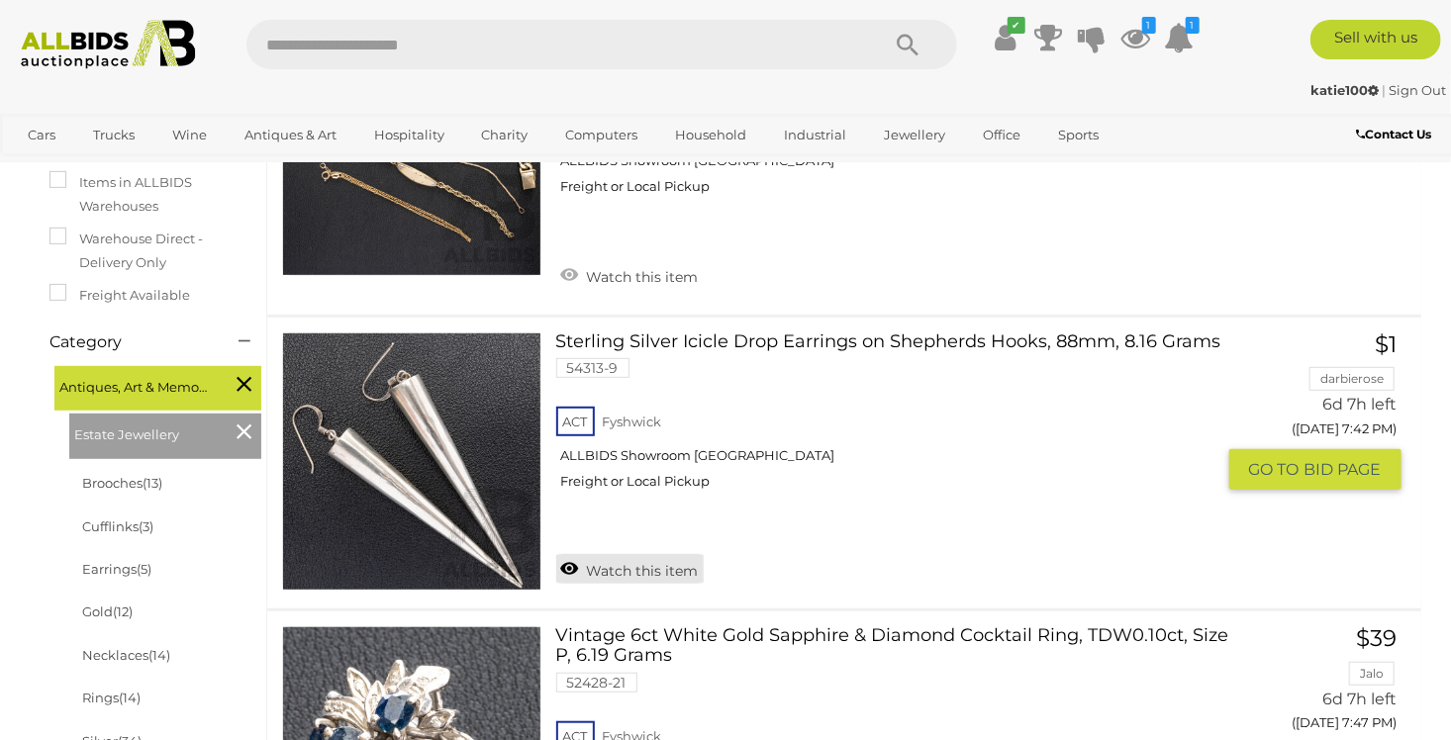
click at [674, 568] on link "Watch this item" at bounding box center [629, 569] width 147 height 30
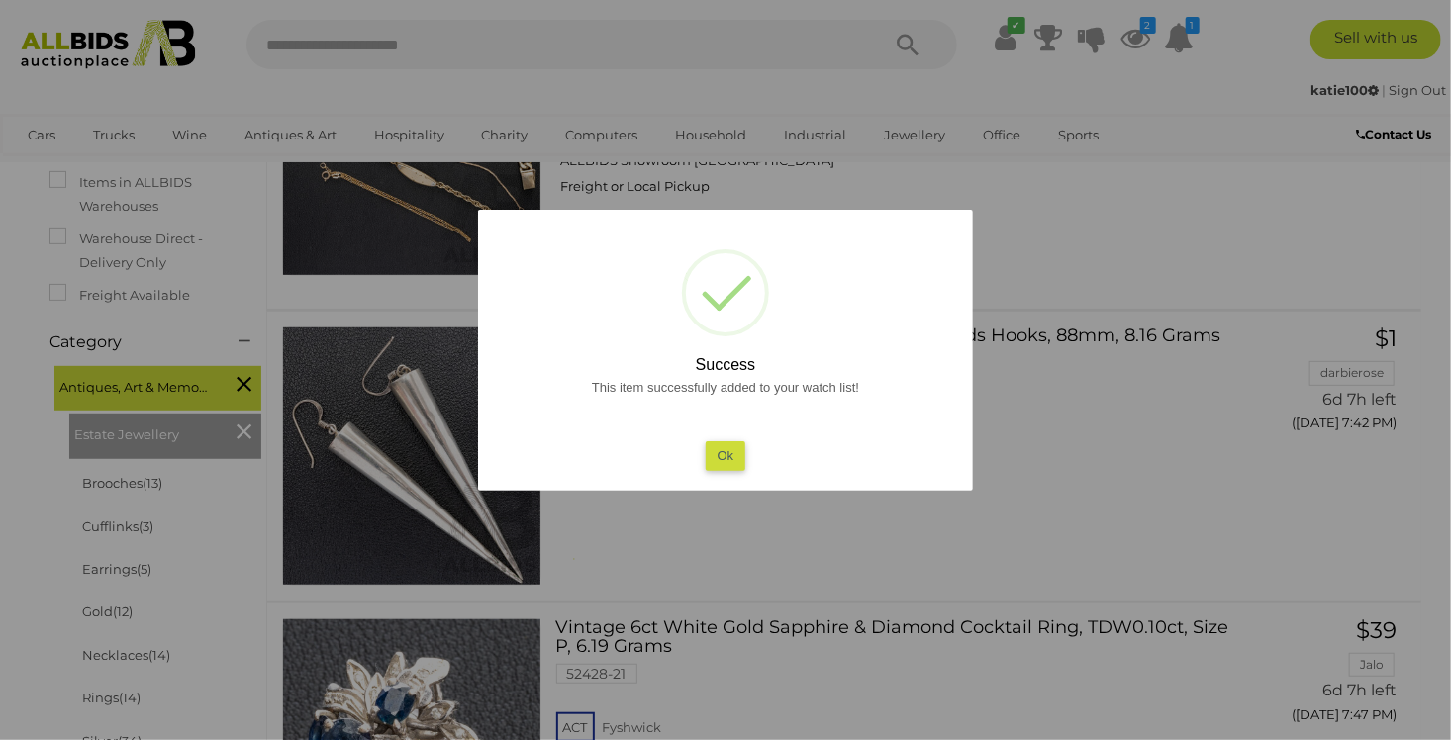
click at [729, 464] on button "Ok" at bounding box center [726, 455] width 41 height 29
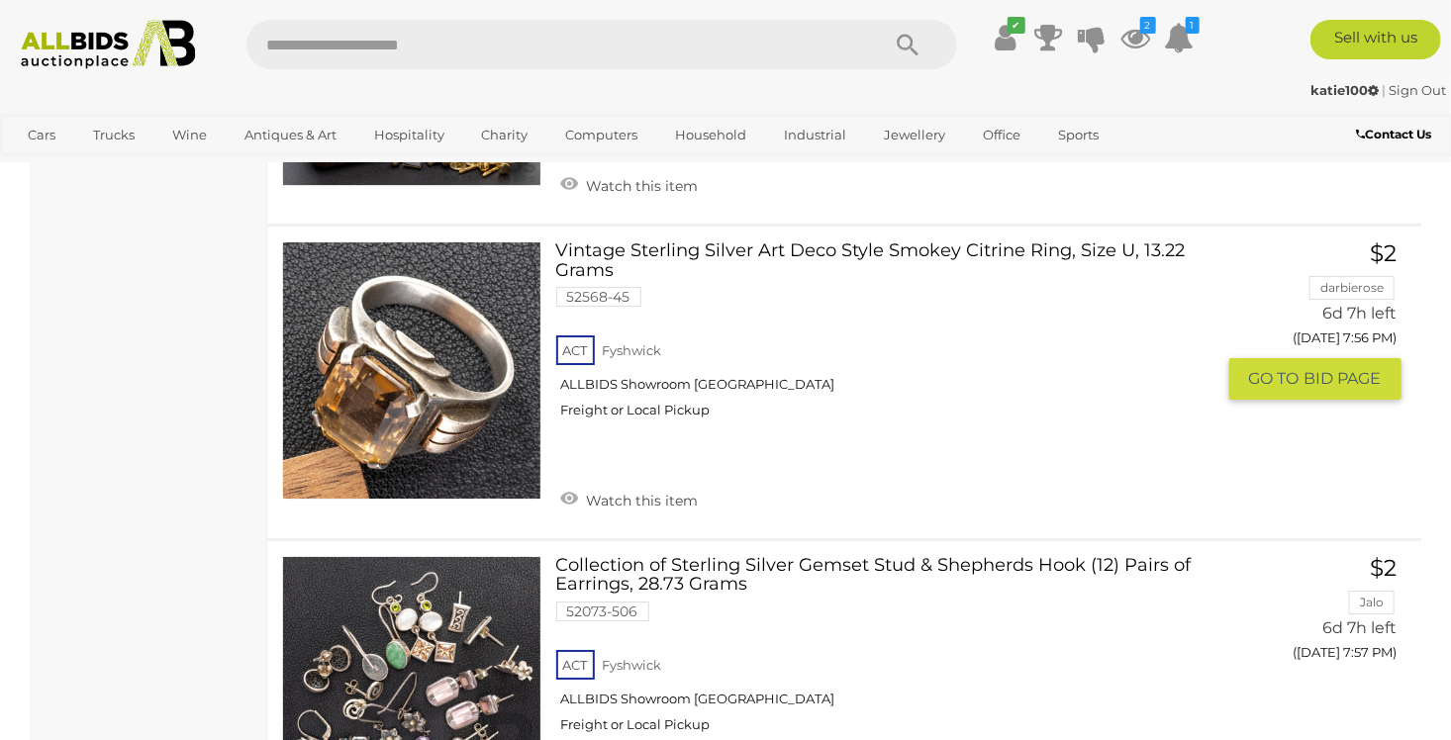
scroll to position [3198, 0]
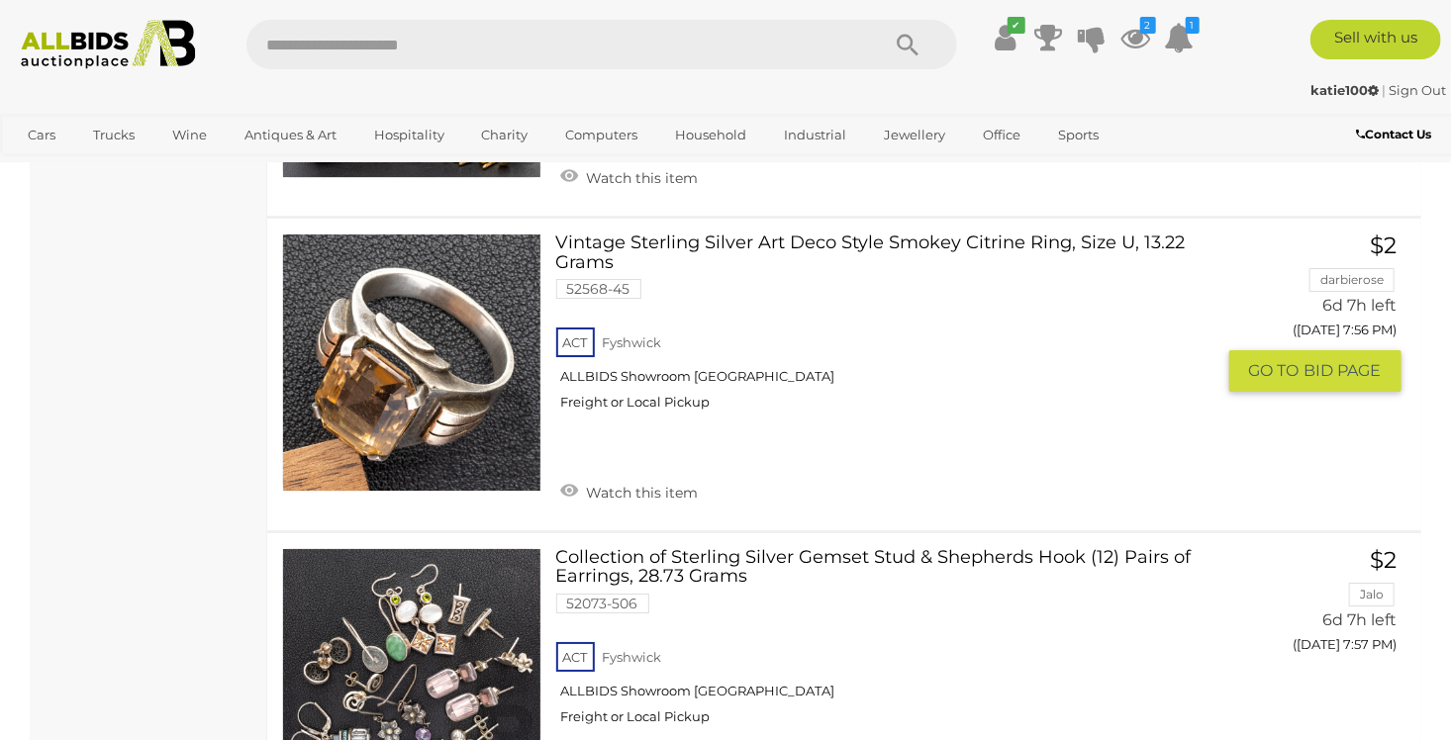
click at [420, 335] on link at bounding box center [411, 363] width 259 height 259
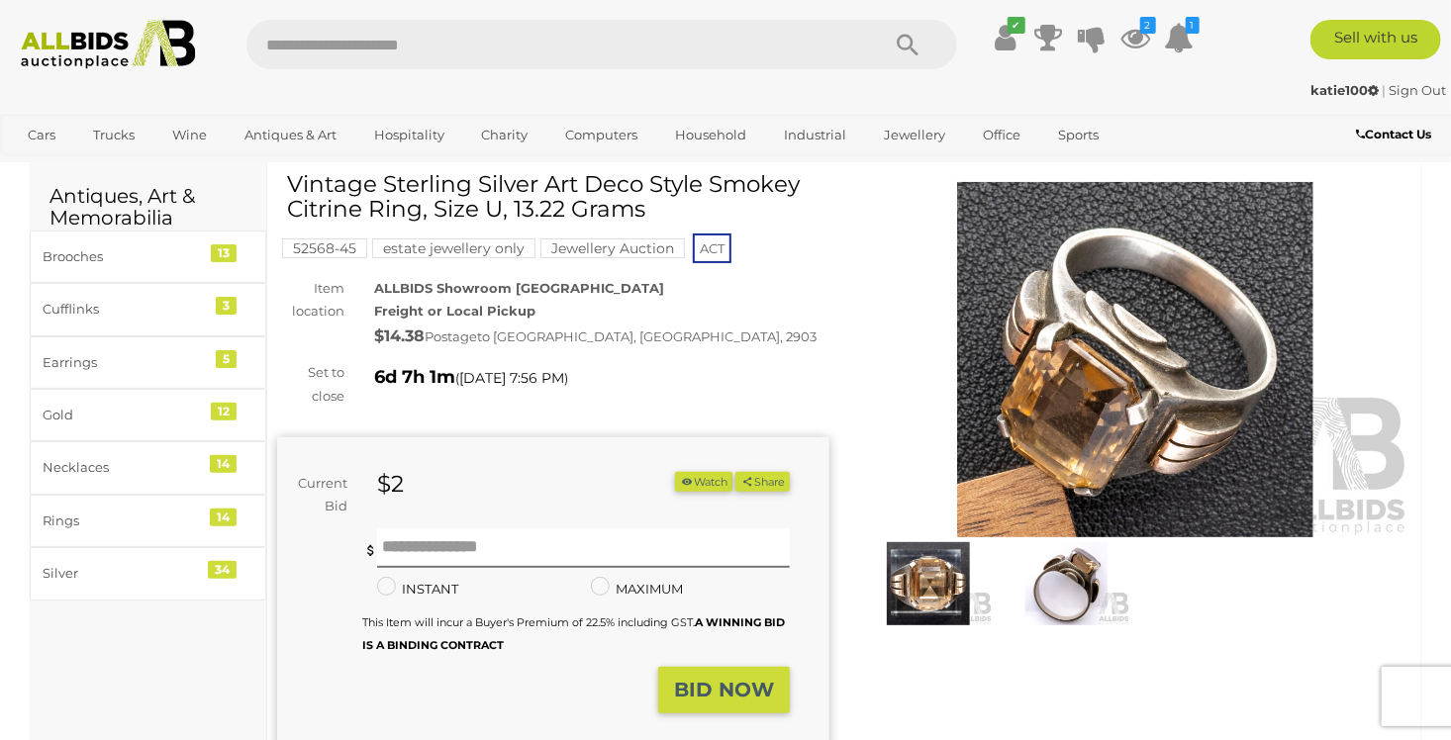
scroll to position [99, 0]
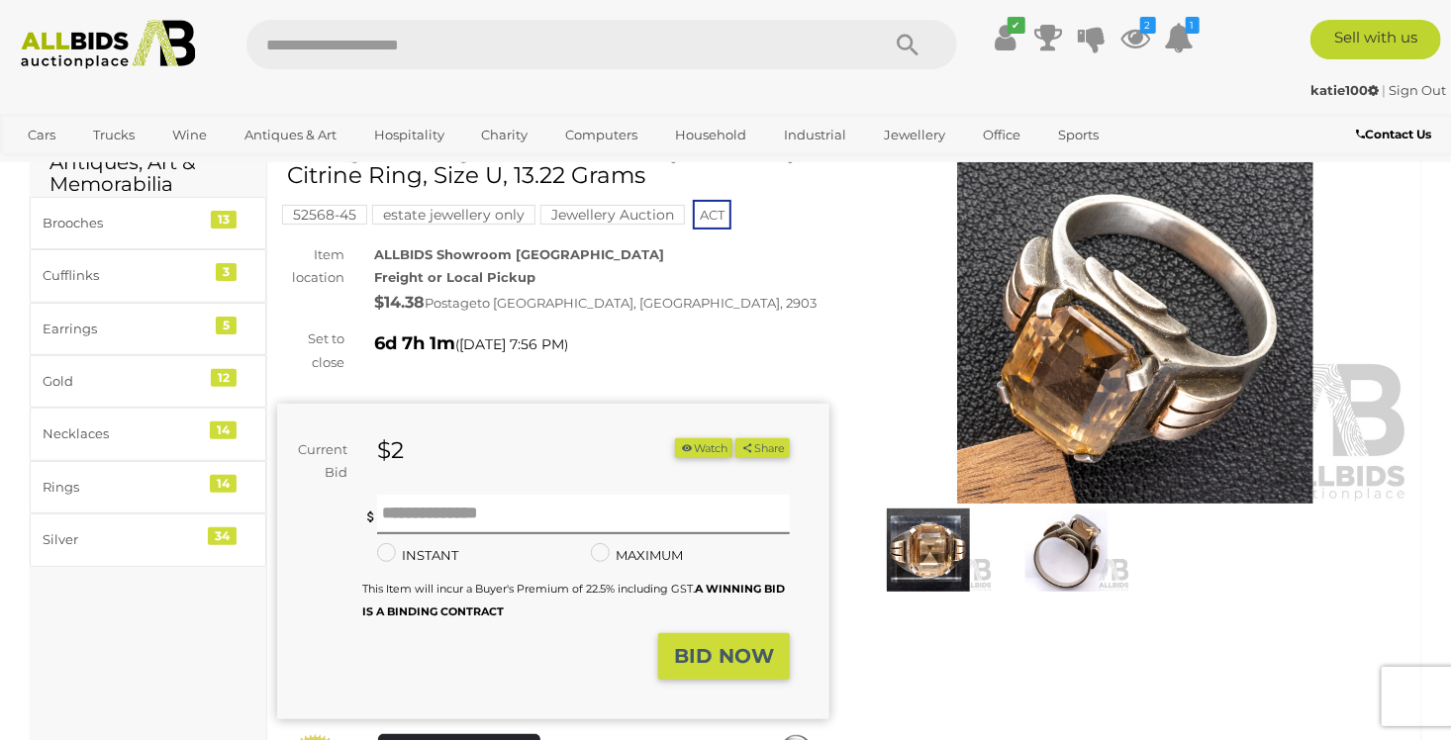
click at [1054, 540] on img at bounding box center [1067, 550] width 129 height 82
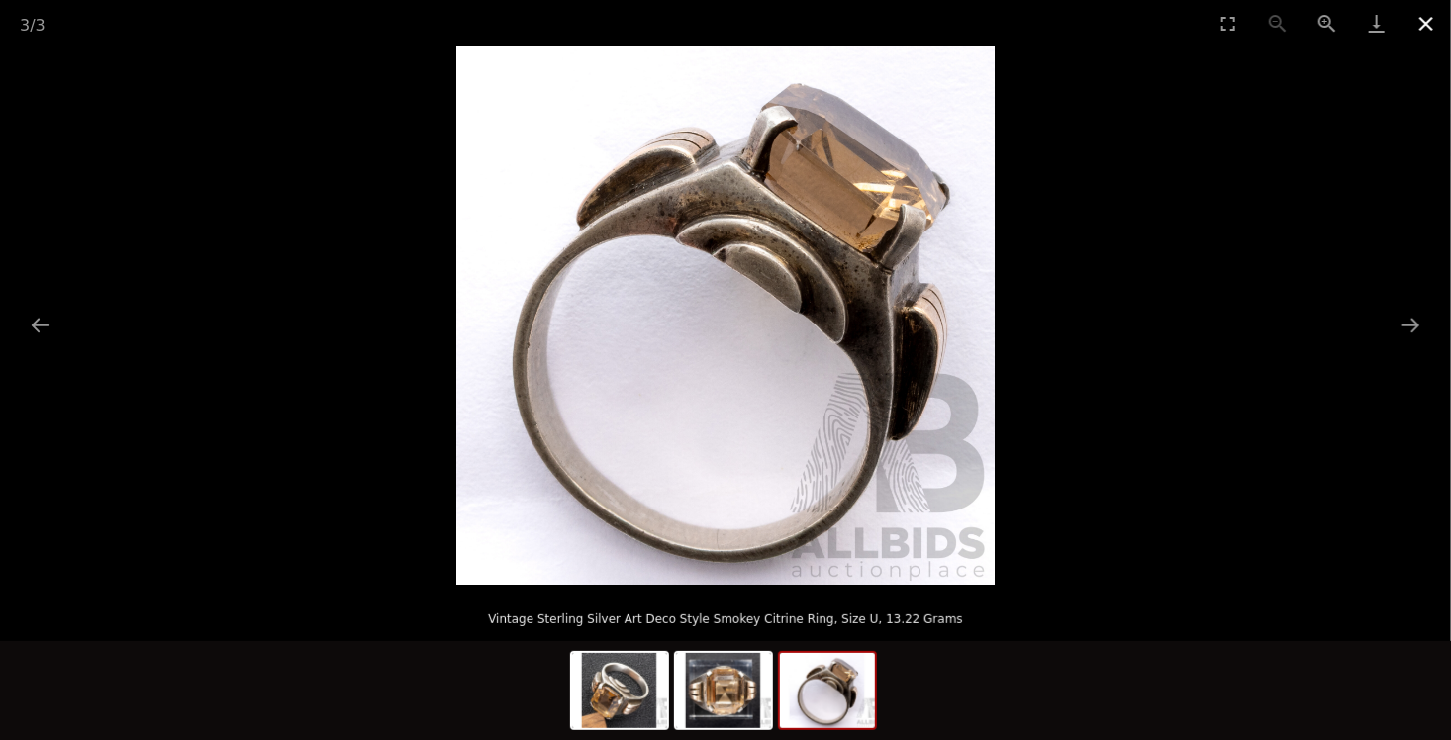
click at [1425, 28] on button "Close gallery" at bounding box center [1425, 23] width 49 height 47
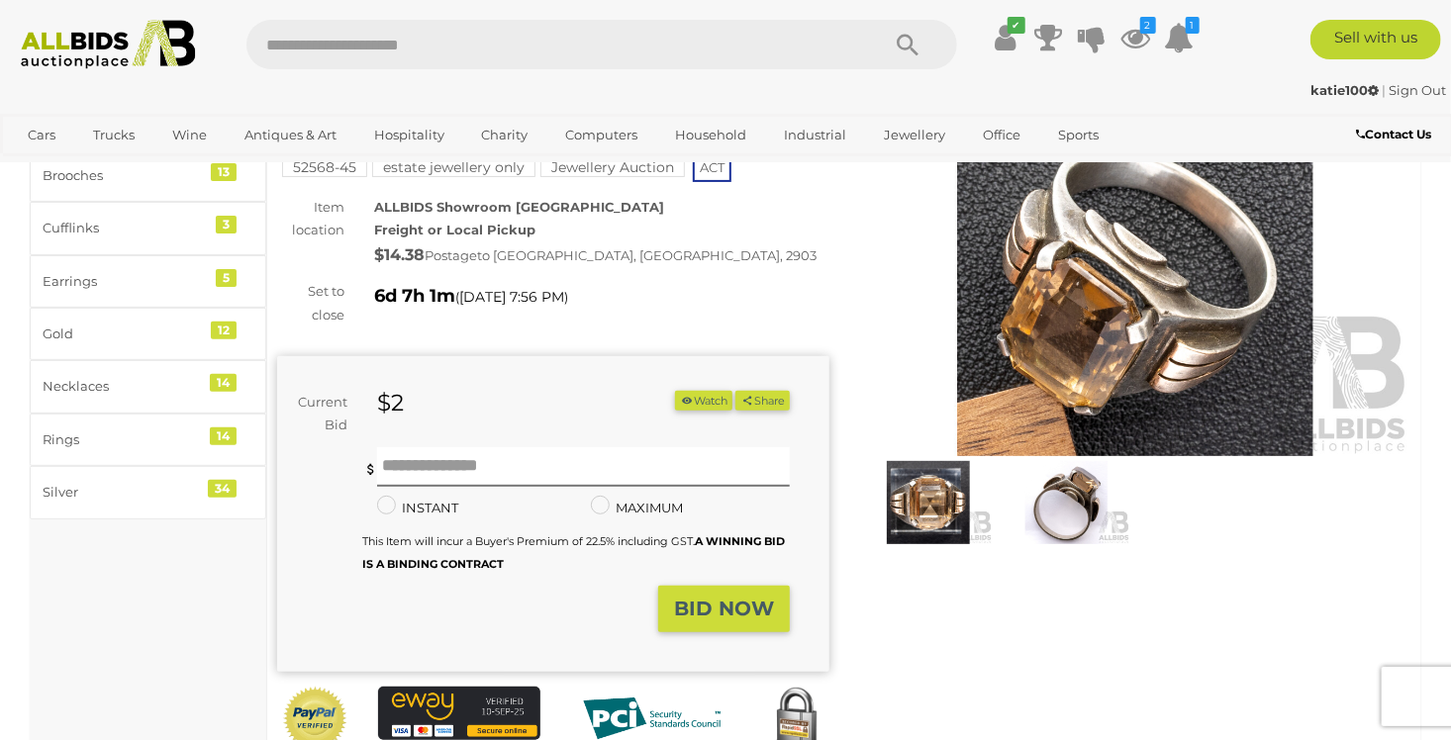
scroll to position [99, 0]
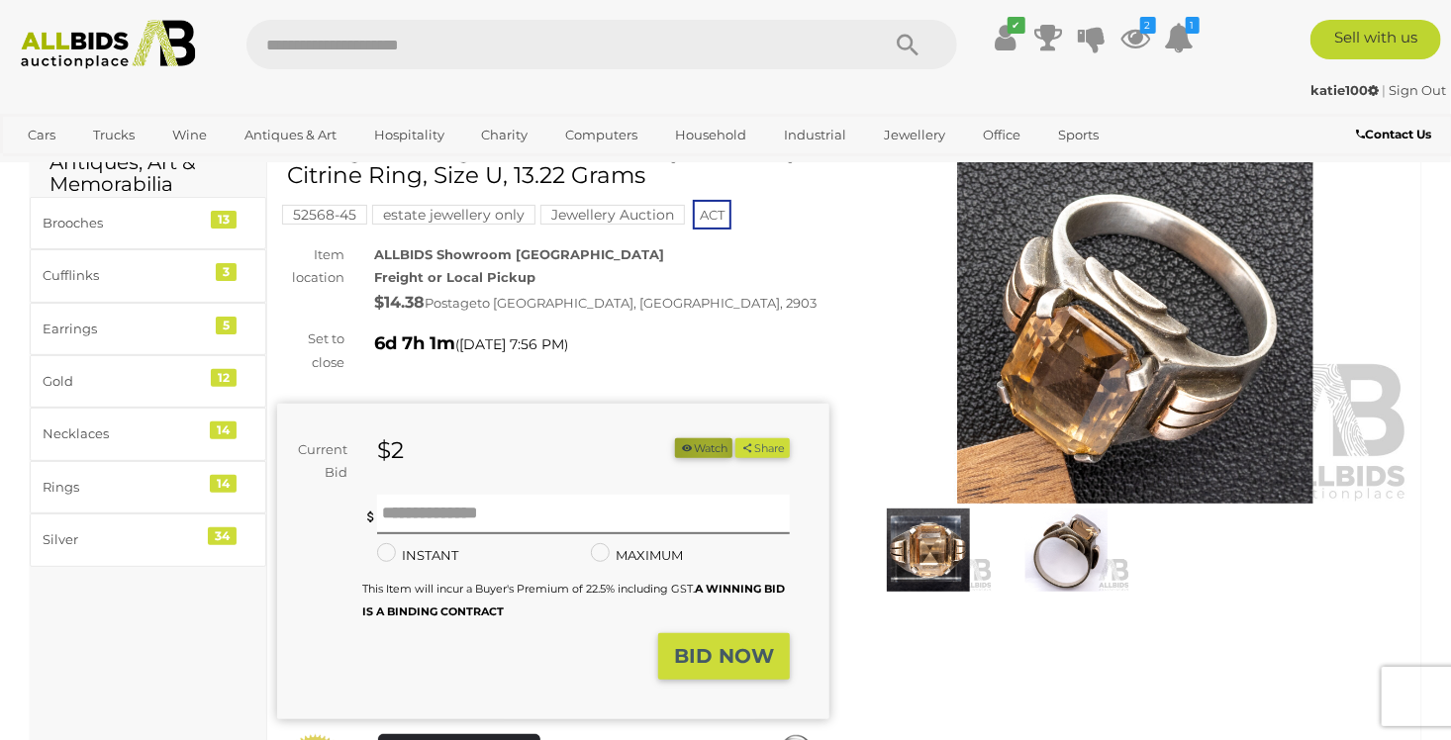
click at [703, 451] on button "Watch" at bounding box center [703, 448] width 57 height 21
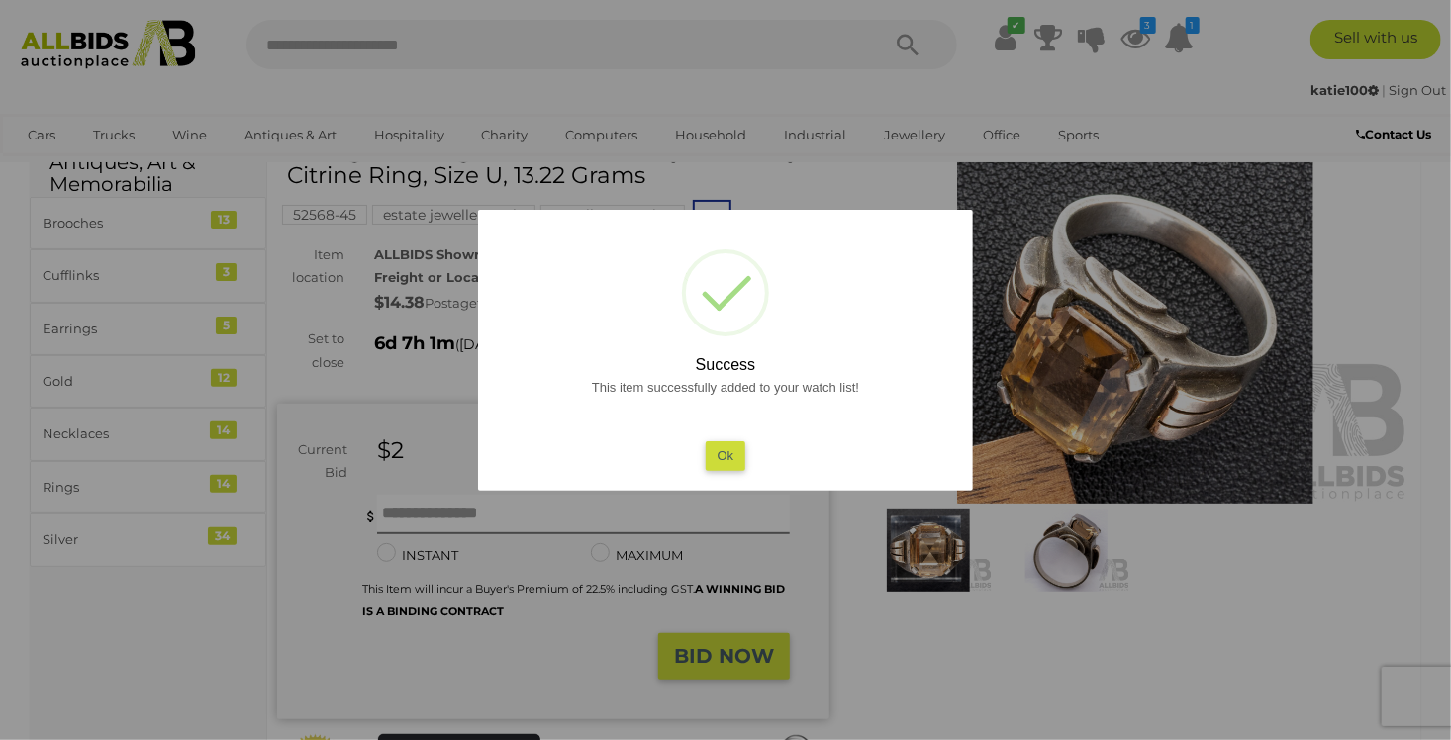
click at [722, 459] on button "Ok" at bounding box center [726, 455] width 41 height 29
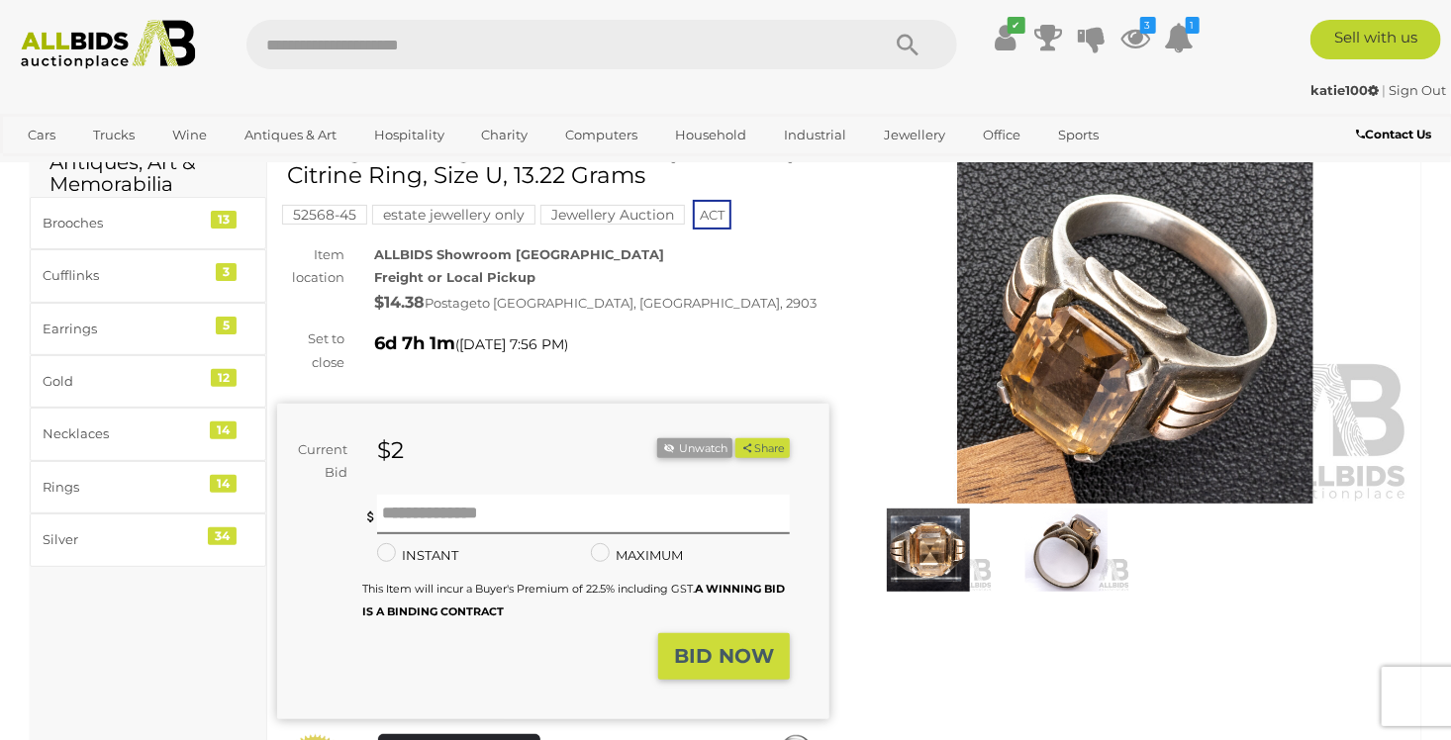
scroll to position [0, 0]
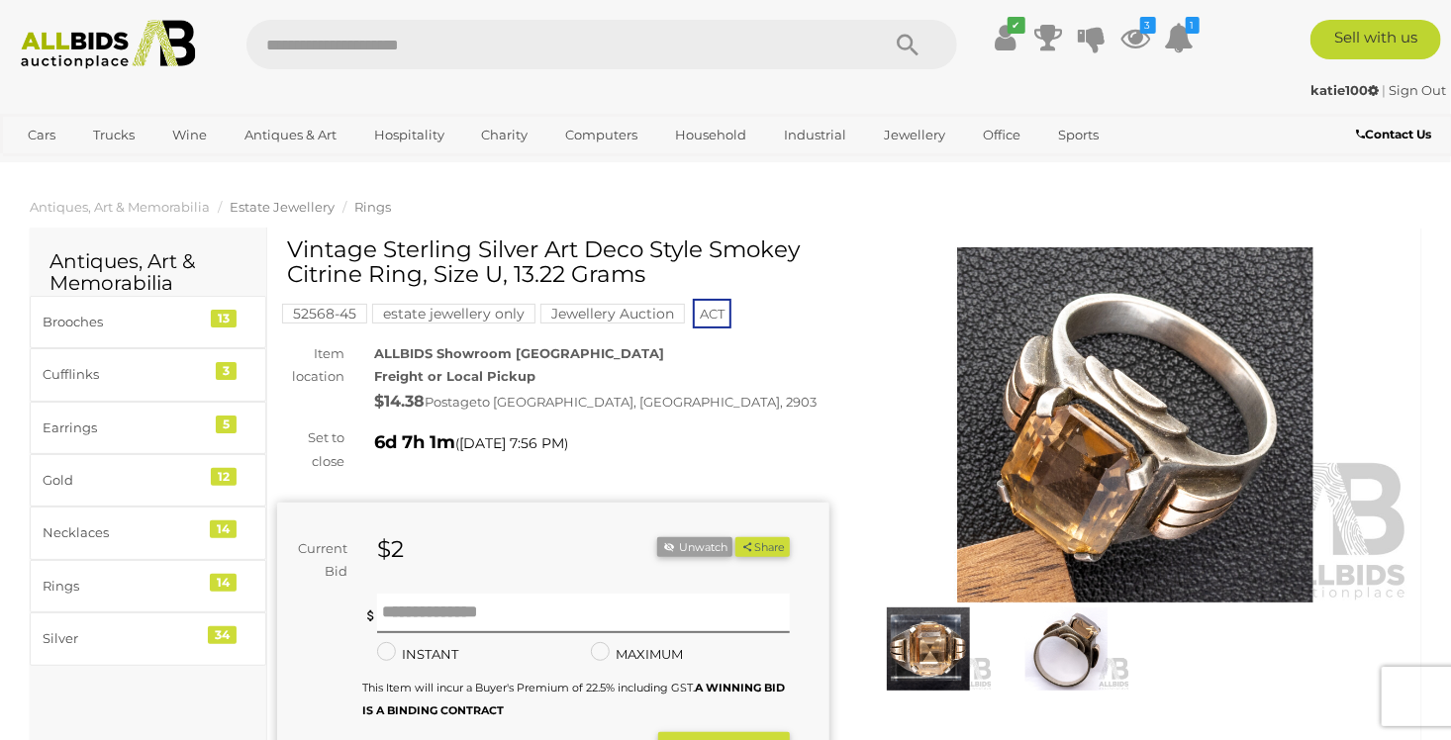
click at [274, 210] on span "Estate Jewellery" at bounding box center [282, 207] width 105 height 16
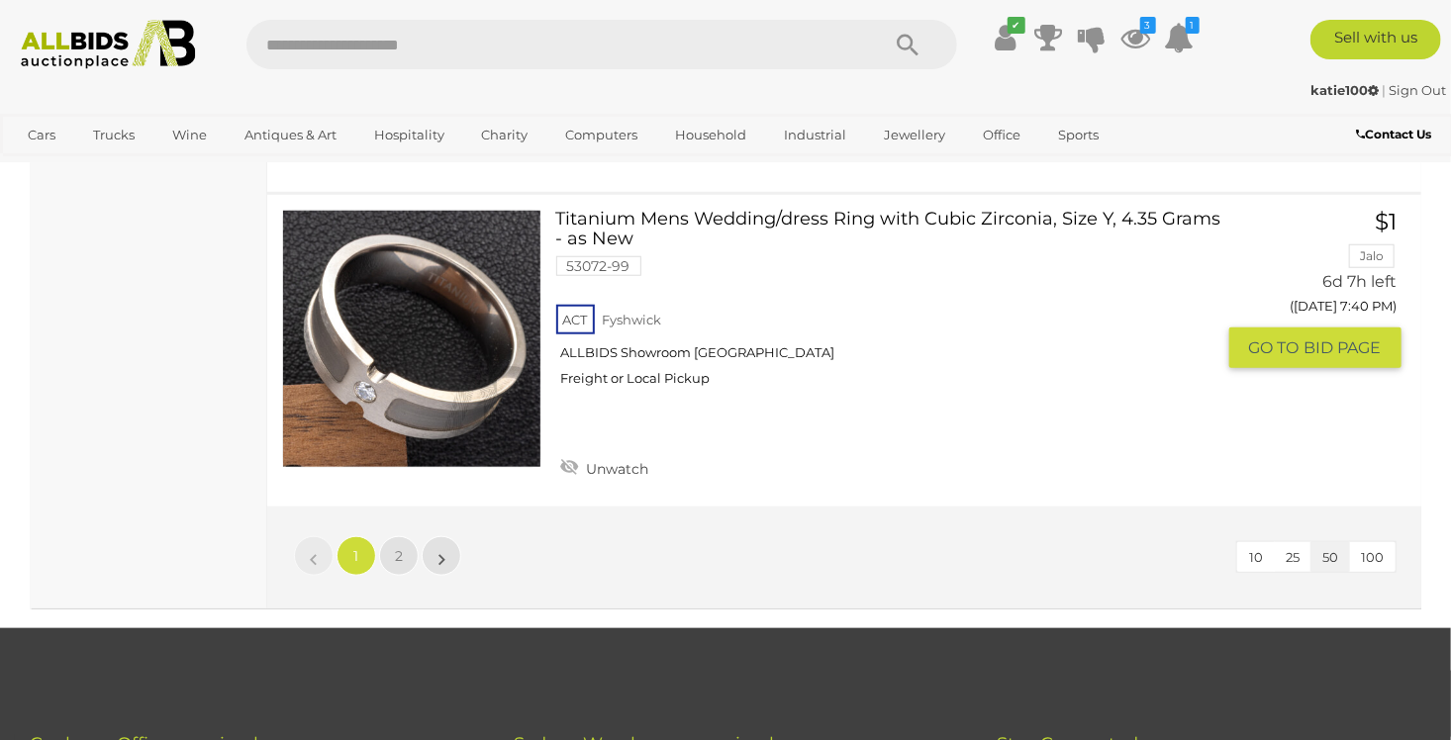
scroll to position [15238, 0]
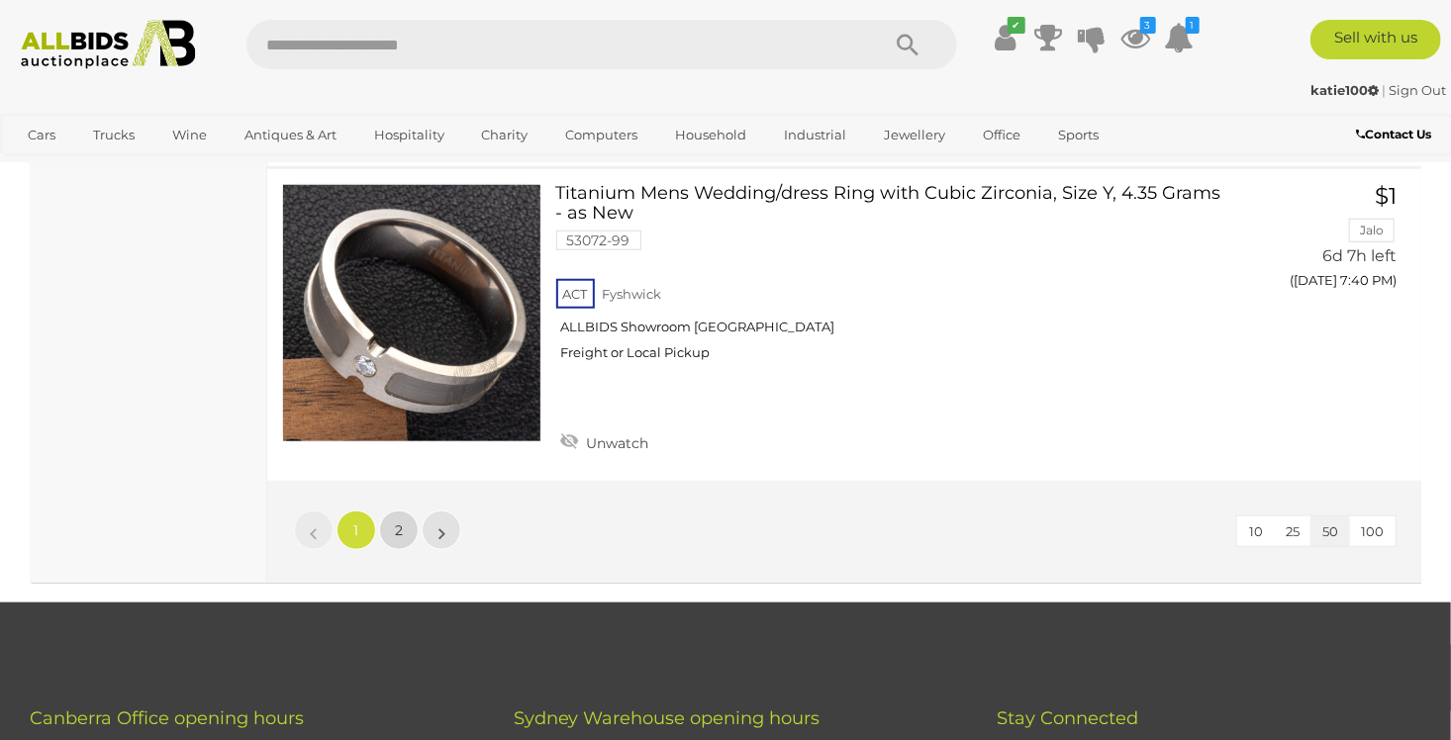
click at [395, 522] on span "2" at bounding box center [399, 531] width 8 height 18
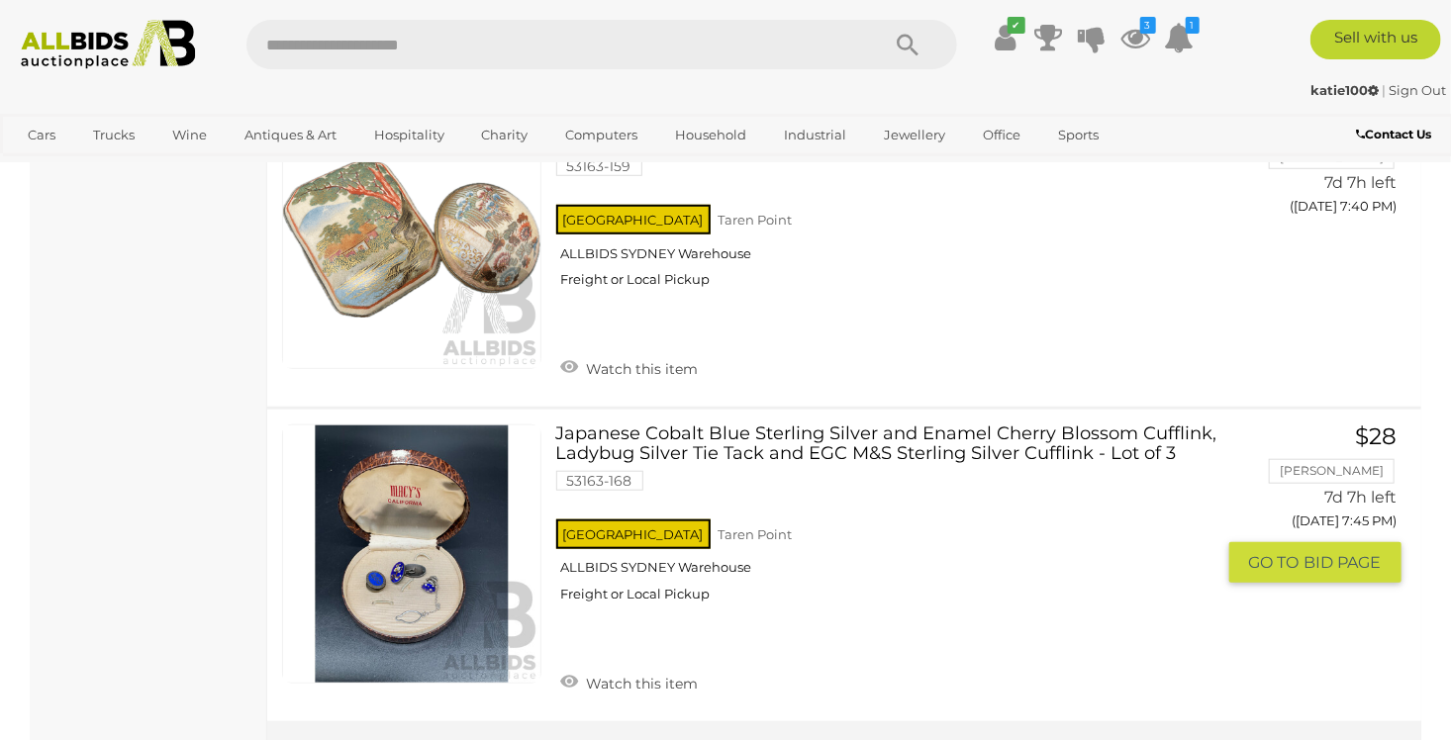
scroll to position [4351, 0]
